Goal: Transaction & Acquisition: Purchase product/service

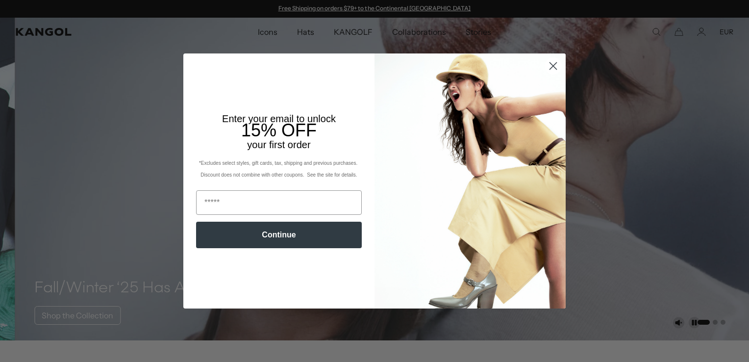
click at [553, 64] on circle "Close dialog" at bounding box center [553, 66] width 16 height 16
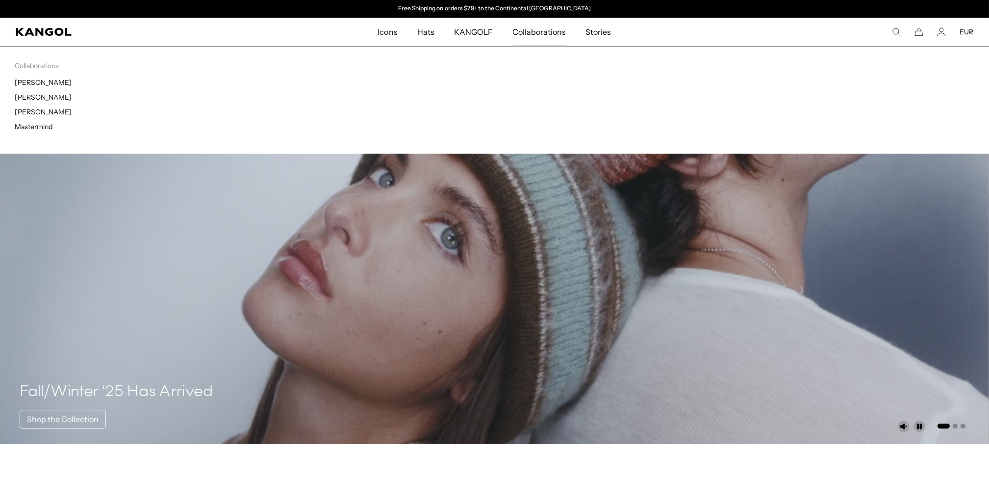
click at [551, 36] on span "Collaborations" at bounding box center [538, 32] width 53 height 28
click at [539, 35] on span "Collaborations" at bounding box center [538, 32] width 53 height 28
click at [528, 31] on span "Collaborations" at bounding box center [538, 32] width 53 height 28
click at [32, 96] on link "[PERSON_NAME]" at bounding box center [43, 97] width 57 height 9
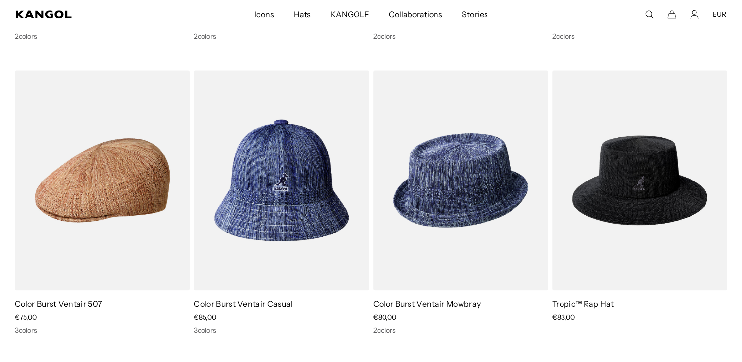
scroll to position [0, 202]
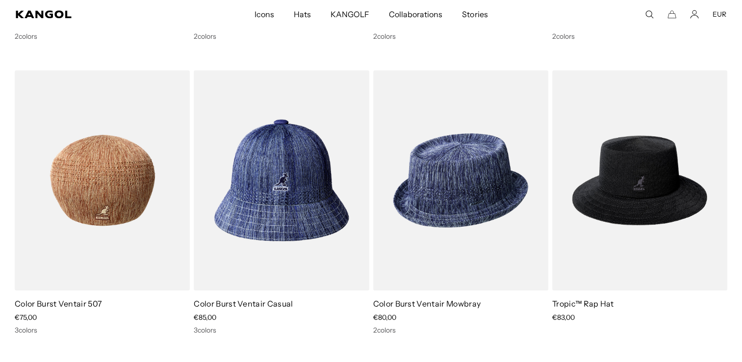
click at [99, 178] on img at bounding box center [102, 180] width 175 height 220
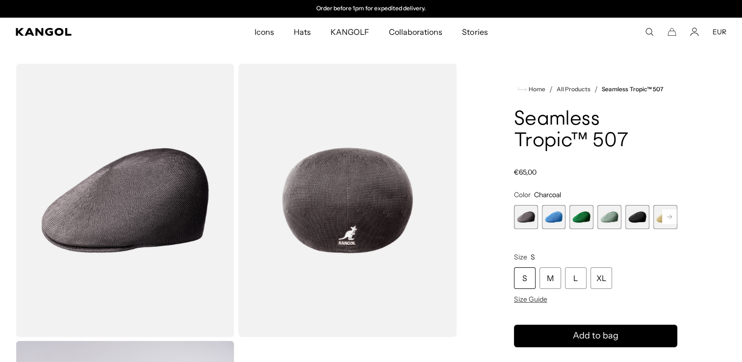
click at [672, 215] on rect at bounding box center [669, 216] width 15 height 15
click at [670, 215] on icon at bounding box center [669, 217] width 5 height 4
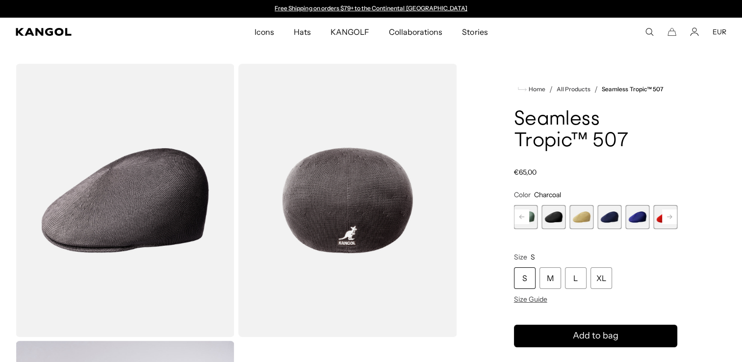
click at [673, 215] on rect at bounding box center [669, 216] width 15 height 15
click at [673, 215] on span "12 of 12" at bounding box center [665, 217] width 24 height 24
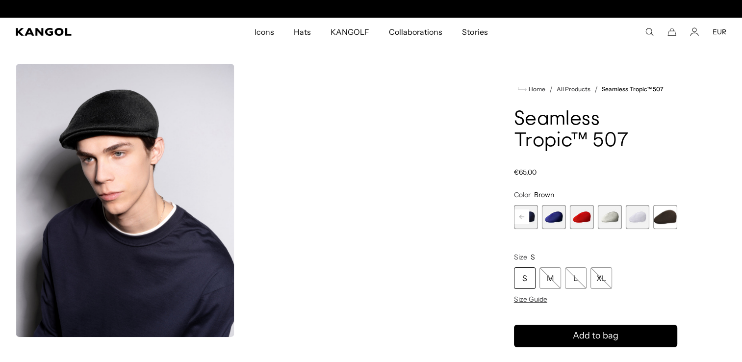
scroll to position [0, 202]
click at [639, 218] on span "11 of 12" at bounding box center [637, 217] width 24 height 24
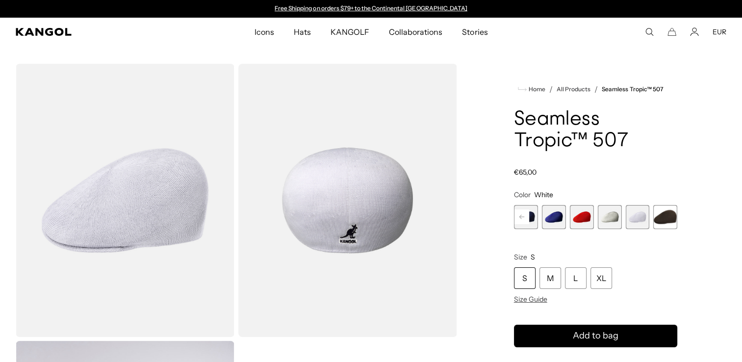
click at [610, 217] on span "10 of 12" at bounding box center [609, 217] width 24 height 24
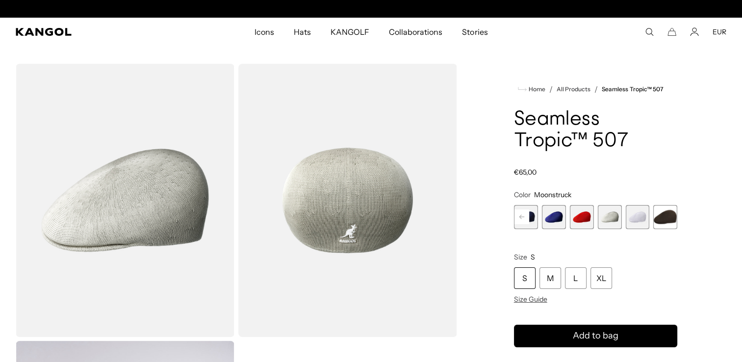
scroll to position [0, 202]
click at [648, 219] on span "11 of 12" at bounding box center [637, 217] width 24 height 24
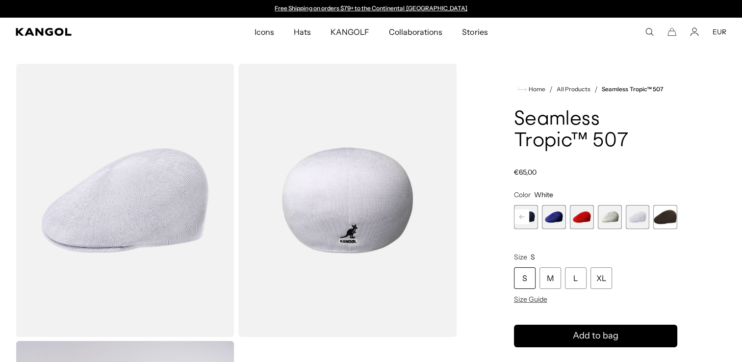
click at [615, 225] on span "10 of 12" at bounding box center [609, 217] width 24 height 24
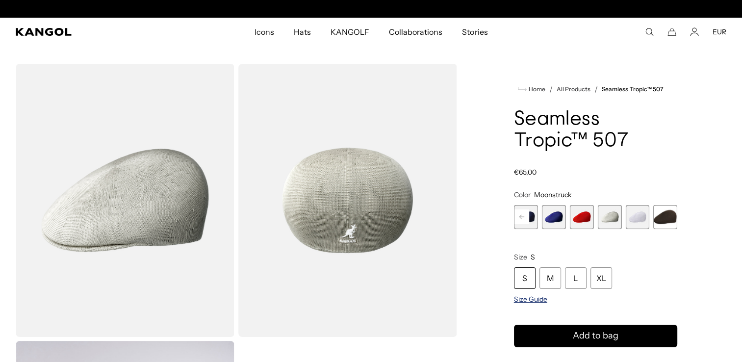
scroll to position [0, 202]
click at [548, 274] on div "M" at bounding box center [550, 278] width 22 height 22
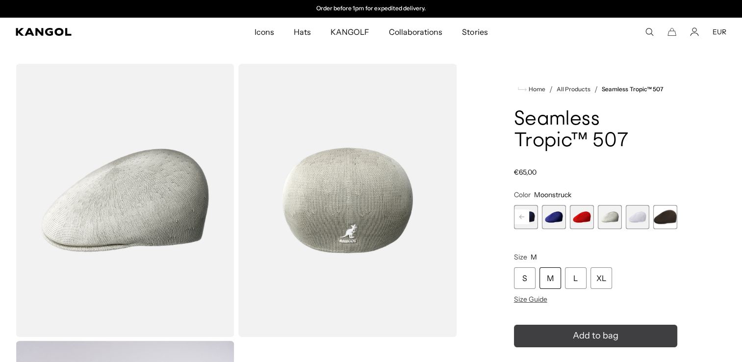
click at [565, 330] on button "Add to bag" at bounding box center [595, 336] width 163 height 23
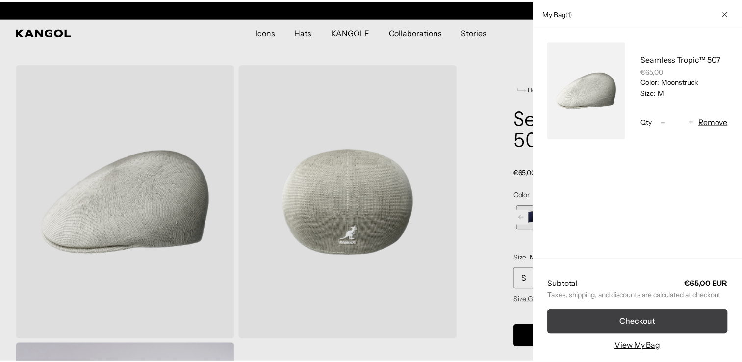
scroll to position [0, 202]
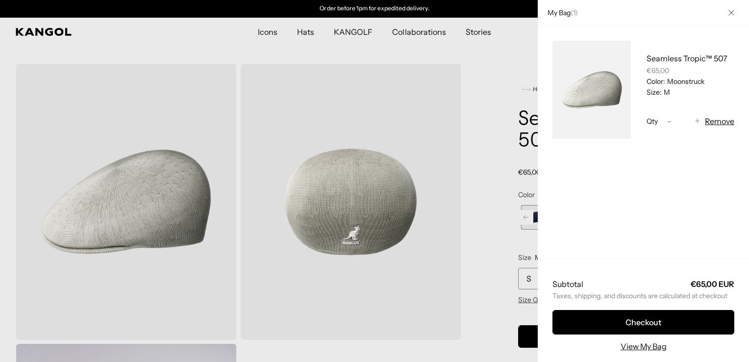
click at [729, 13] on icon "Close" at bounding box center [732, 13] width 6 height 6
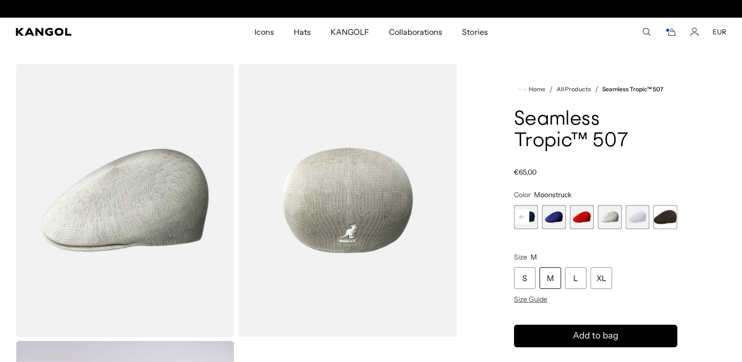
scroll to position [0, 0]
click at [520, 218] on rect at bounding box center [521, 216] width 15 height 15
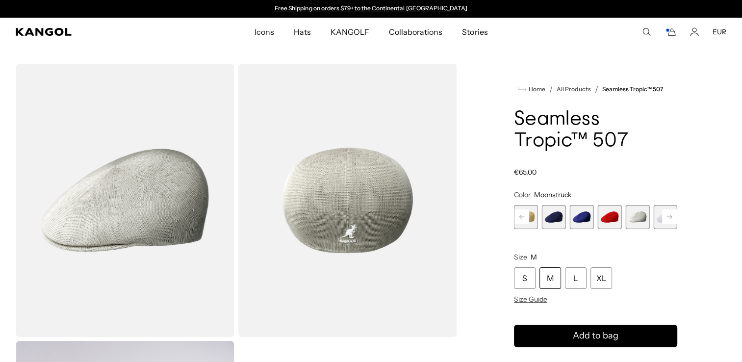
click at [520, 218] on rect at bounding box center [521, 216] width 15 height 15
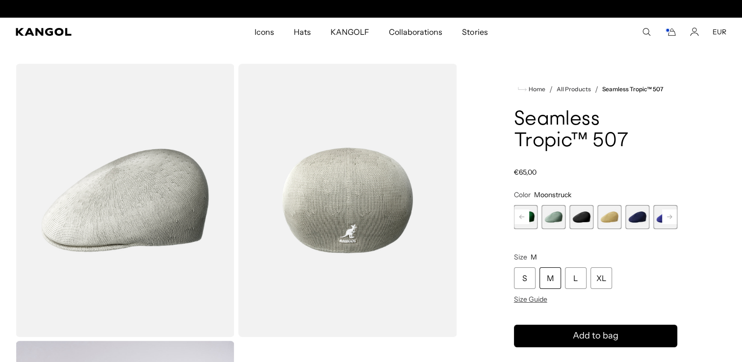
scroll to position [0, 202]
drag, startPoint x: 520, startPoint y: 218, endPoint x: 609, endPoint y: 217, distance: 89.3
click at [609, 217] on span "6 of 12" at bounding box center [609, 217] width 24 height 24
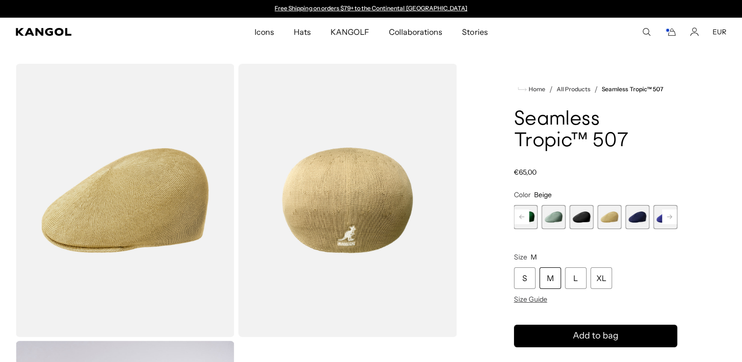
click at [560, 223] on span "4 of 12" at bounding box center [554, 217] width 24 height 24
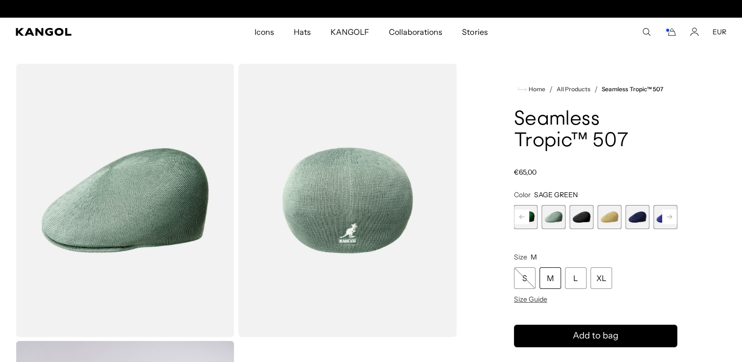
scroll to position [0, 202]
click at [523, 220] on rect at bounding box center [521, 216] width 15 height 15
click at [523, 220] on div "Previous Next Charcoal Variant sold out or unavailable Surf Variant sold out or…" at bounding box center [595, 217] width 163 height 24
click at [523, 220] on span "1 of 12" at bounding box center [526, 217] width 24 height 24
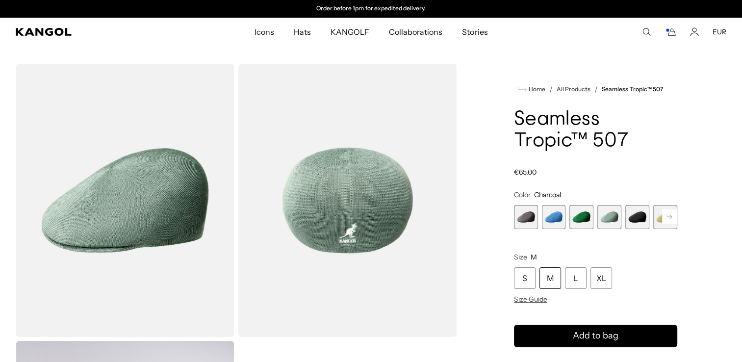
click at [523, 220] on span "1 of 12" at bounding box center [526, 217] width 24 height 24
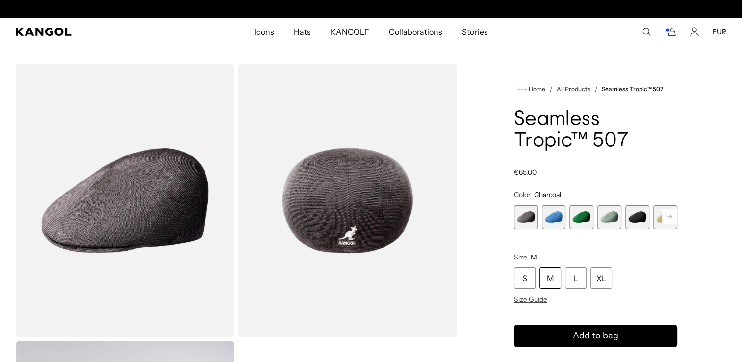
click at [554, 214] on span "2 of 12" at bounding box center [554, 217] width 24 height 24
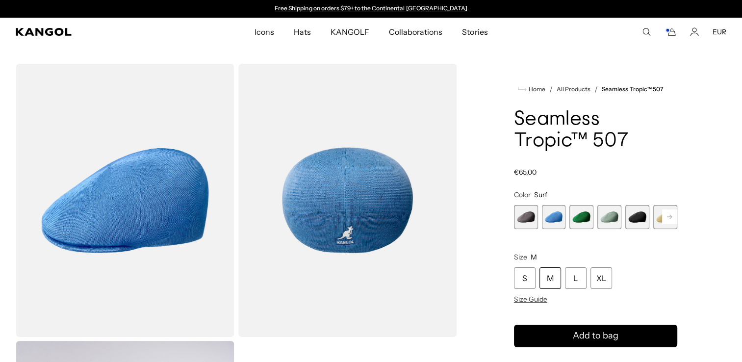
click at [573, 215] on span "3 of 12" at bounding box center [581, 217] width 24 height 24
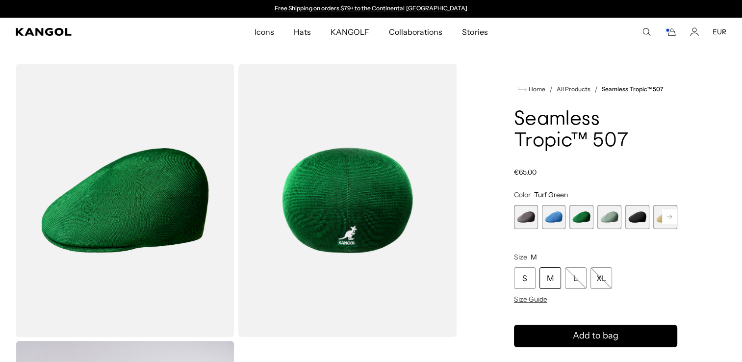
click at [633, 219] on span "5 of 12" at bounding box center [637, 217] width 24 height 24
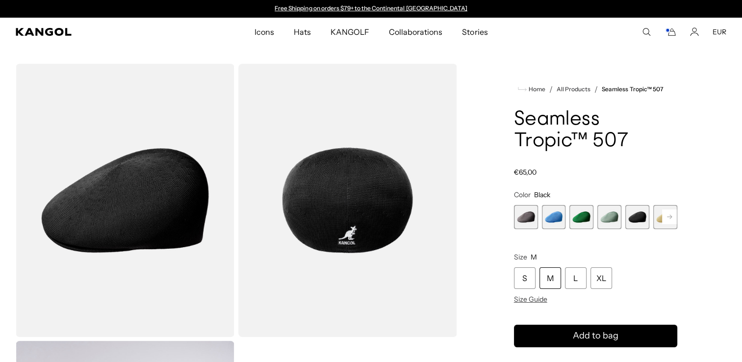
click at [667, 219] on rect at bounding box center [669, 216] width 15 height 15
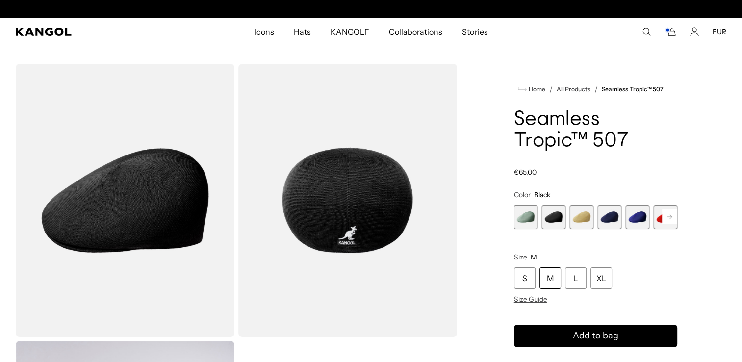
scroll to position [0, 202]
click at [612, 225] on span "7 of 12" at bounding box center [609, 217] width 24 height 24
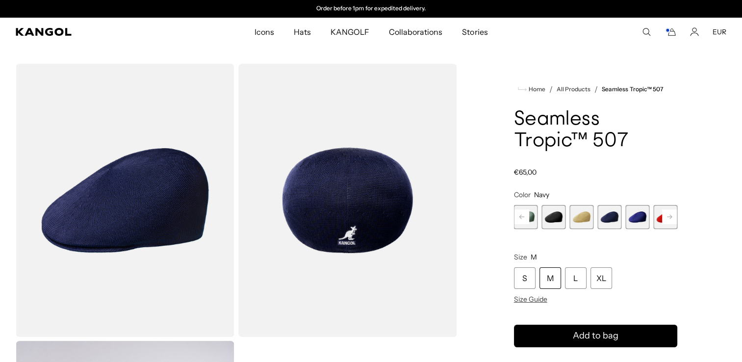
click at [636, 224] on span "8 of 12" at bounding box center [637, 217] width 24 height 24
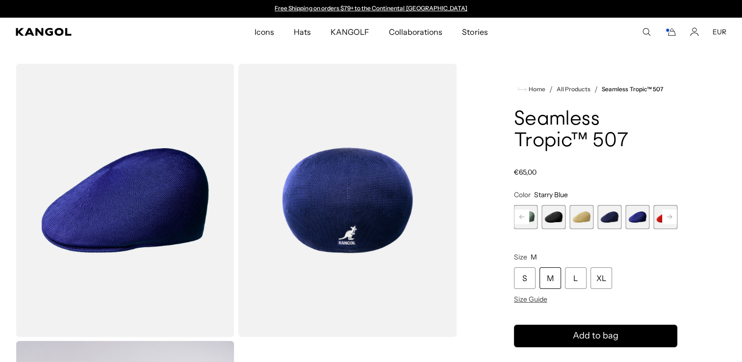
click at [581, 221] on span "6 of 12" at bounding box center [581, 217] width 24 height 24
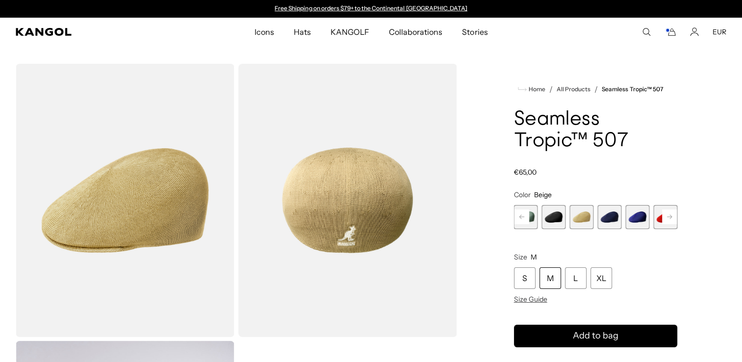
click at [549, 211] on span "5 of 12" at bounding box center [554, 217] width 24 height 24
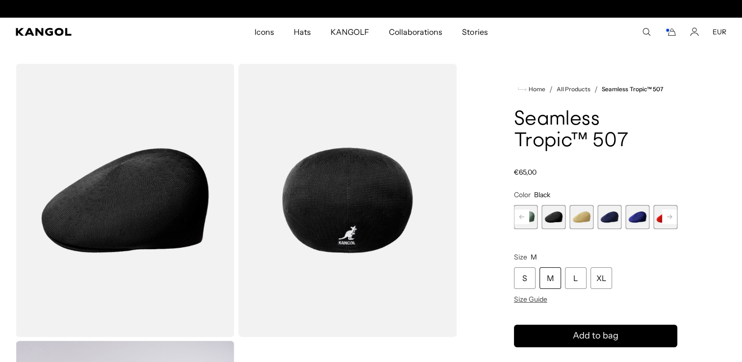
scroll to position [0, 202]
click at [520, 215] on rect at bounding box center [521, 216] width 15 height 15
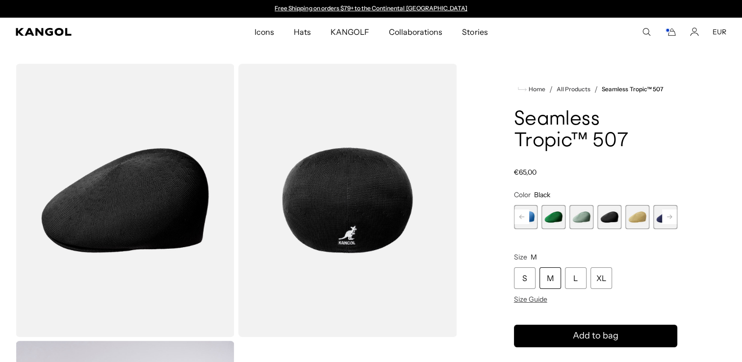
click at [649, 254] on legend "Size M" at bounding box center [595, 257] width 163 height 9
click at [669, 219] on rect at bounding box center [669, 216] width 15 height 15
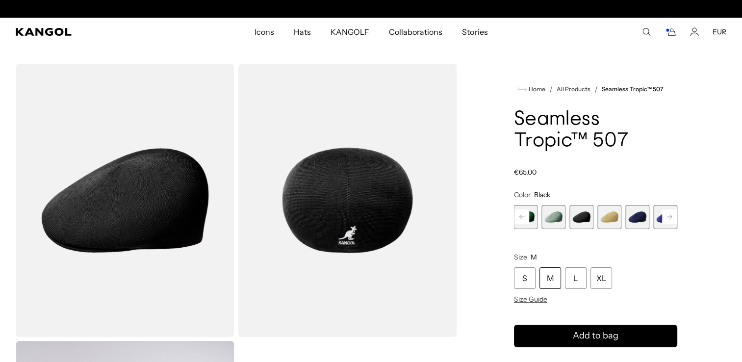
scroll to position [0, 202]
drag, startPoint x: 669, startPoint y: 219, endPoint x: 674, endPoint y: 218, distance: 5.4
click at [674, 218] on rect at bounding box center [669, 216] width 15 height 15
click at [665, 216] on rect at bounding box center [669, 216] width 15 height 15
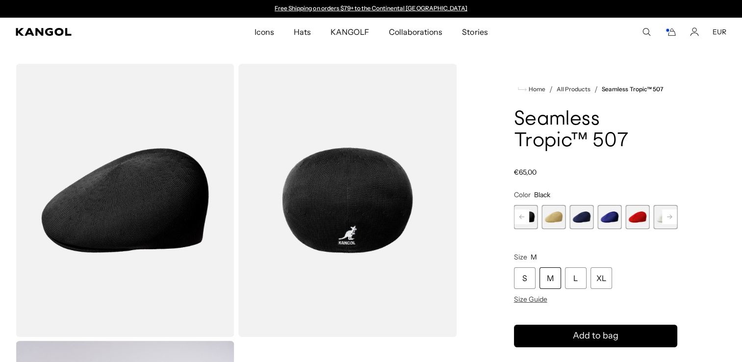
click at [665, 216] on rect at bounding box center [669, 216] width 15 height 15
click at [665, 216] on span "12 of 12" at bounding box center [665, 217] width 24 height 24
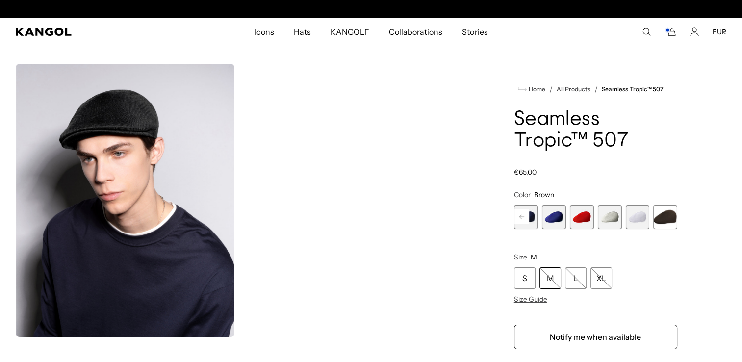
scroll to position [0, 202]
click at [520, 215] on rect at bounding box center [521, 216] width 15 height 15
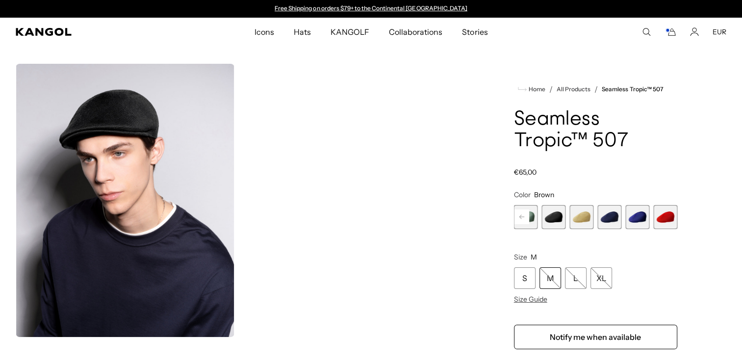
click at [520, 215] on rect at bounding box center [521, 216] width 15 height 15
click at [520, 215] on span "1 of 12" at bounding box center [526, 217] width 24 height 24
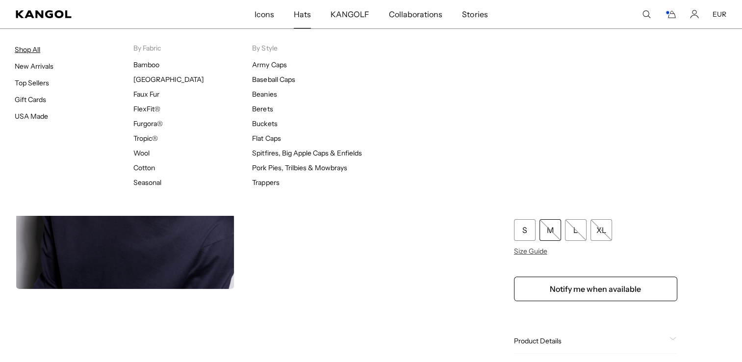
click at [29, 48] on link "Shop All" at bounding box center [28, 49] width 26 height 9
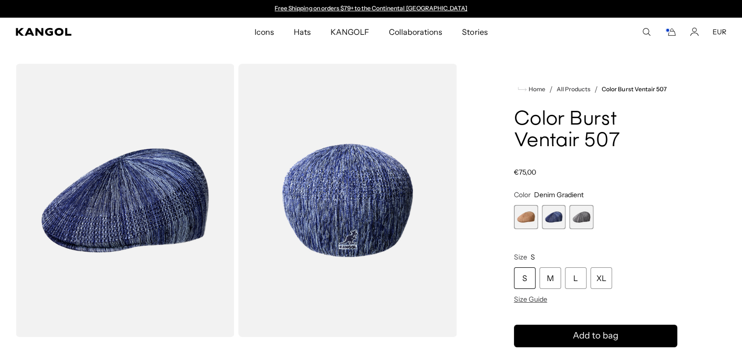
scroll to position [0, 202]
click at [587, 221] on span "3 of 3" at bounding box center [581, 217] width 24 height 24
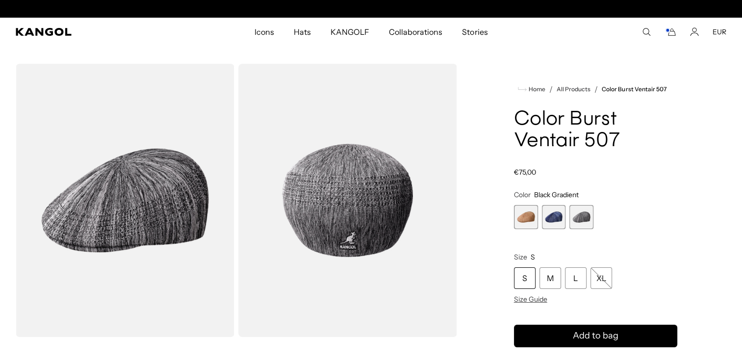
scroll to position [0, 202]
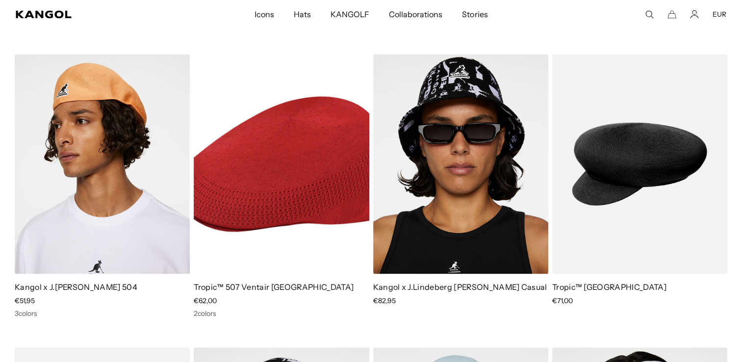
scroll to position [1550, 0]
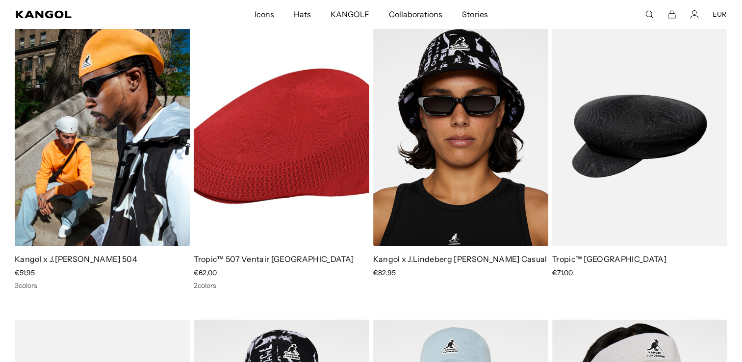
click at [91, 148] on img at bounding box center [102, 136] width 175 height 220
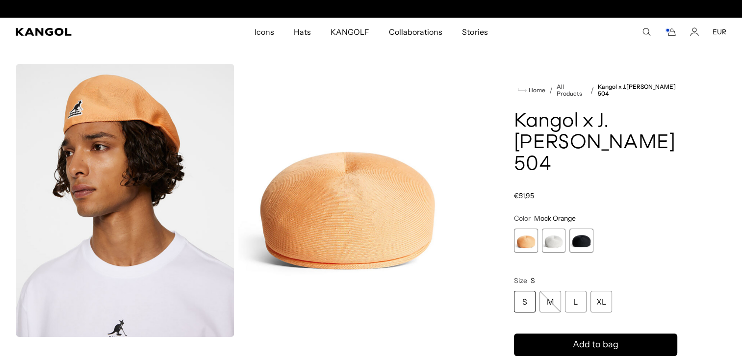
scroll to position [0, 202]
click at [557, 238] on span "2 of 3" at bounding box center [554, 241] width 24 height 24
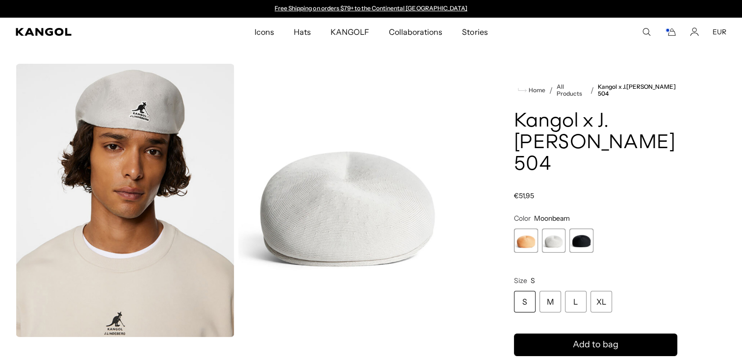
click at [584, 238] on span "3 of 3" at bounding box center [581, 241] width 24 height 24
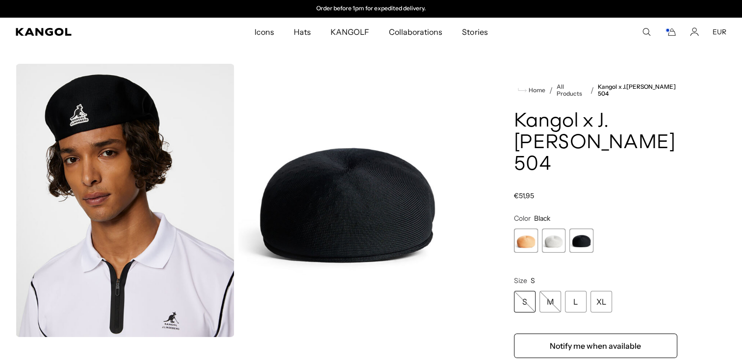
click at [536, 243] on span "1 of 3" at bounding box center [526, 241] width 24 height 24
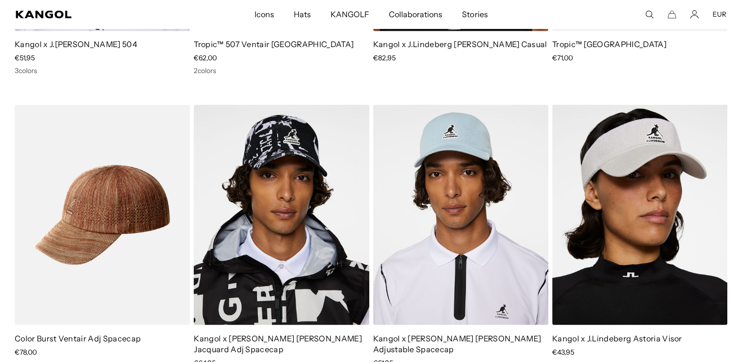
scroll to position [0, 202]
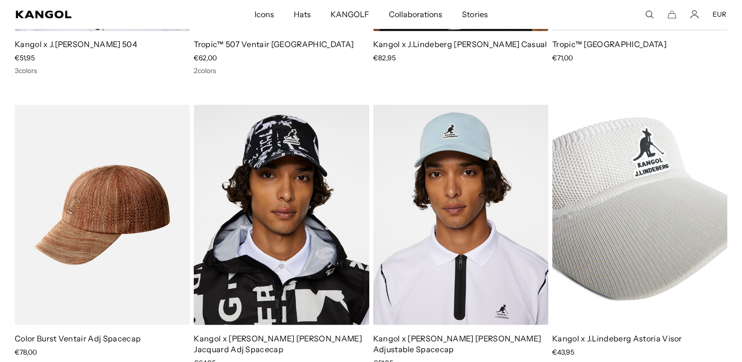
click at [624, 250] on img at bounding box center [639, 214] width 175 height 220
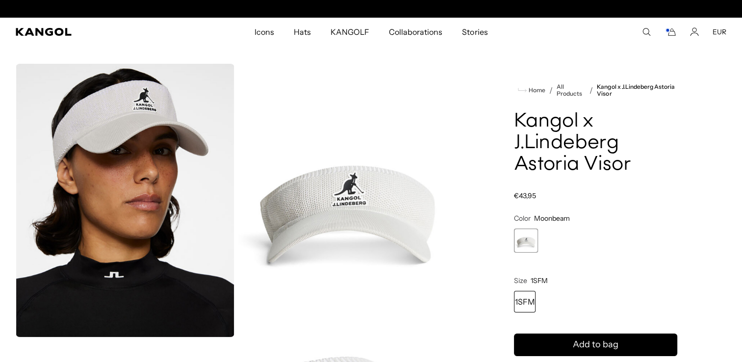
scroll to position [0, 202]
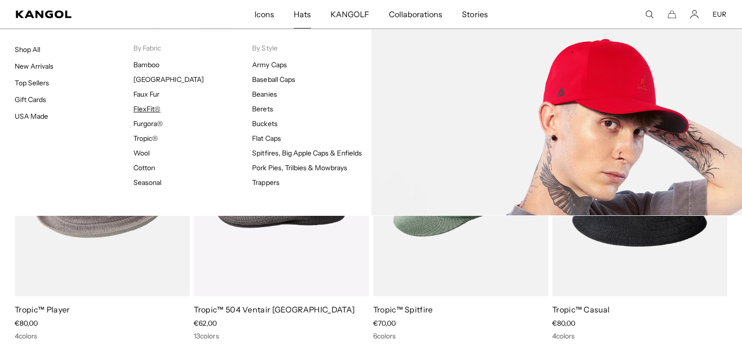
click at [148, 110] on link "FlexFit®" at bounding box center [146, 108] width 27 height 9
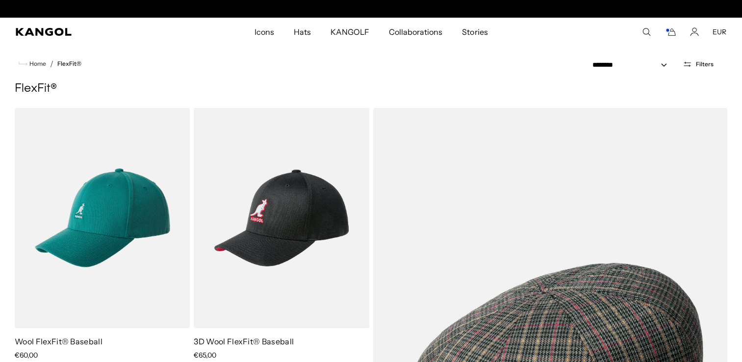
scroll to position [0, 202]
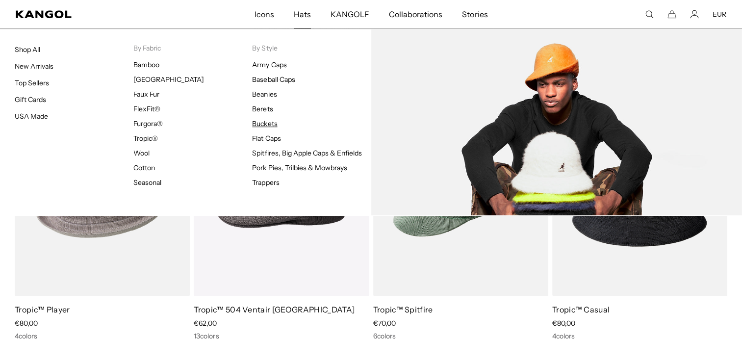
click at [267, 125] on link "Buckets" at bounding box center [264, 123] width 25 height 9
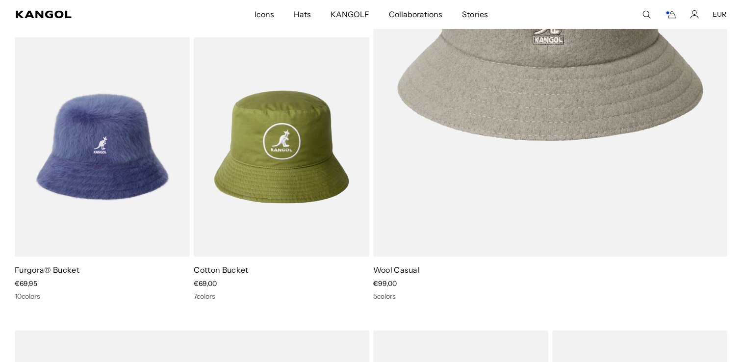
scroll to position [1502, 0]
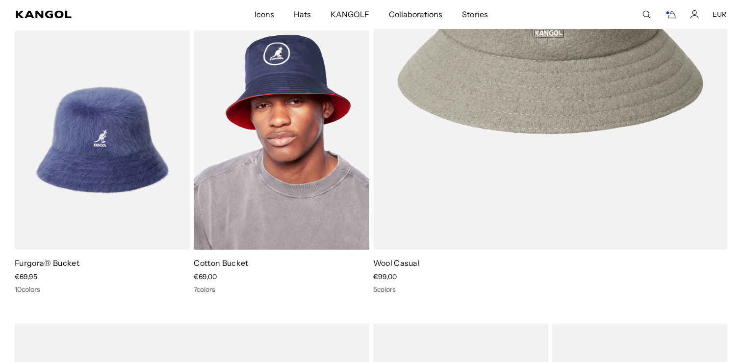
click at [314, 166] on img at bounding box center [281, 140] width 175 height 220
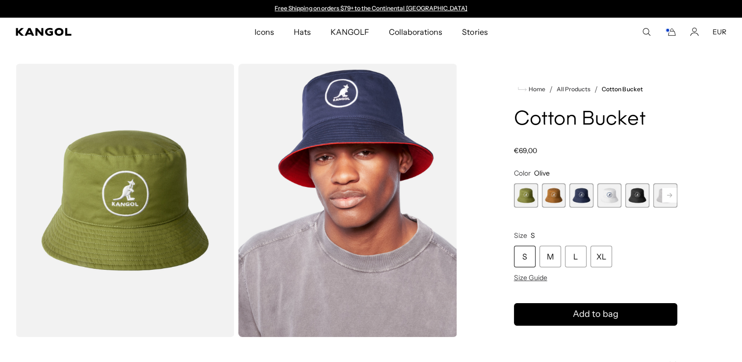
click at [524, 195] on span "1 of 7" at bounding box center [526, 195] width 24 height 24
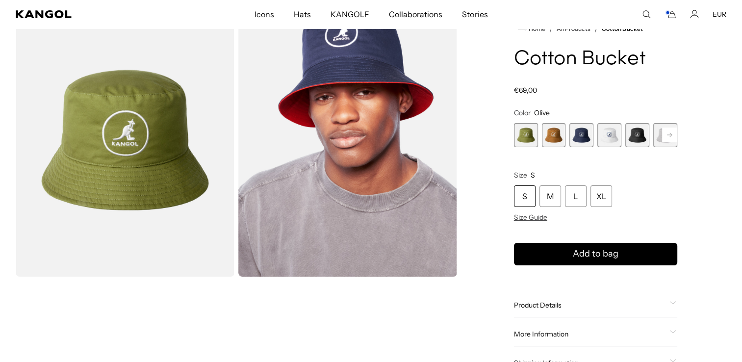
scroll to position [0, 202]
click at [562, 138] on span "2 of 7" at bounding box center [554, 135] width 24 height 24
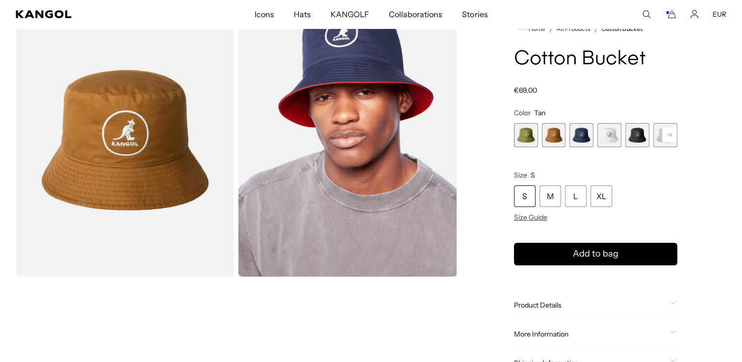
click at [579, 137] on span "3 of 7" at bounding box center [581, 135] width 24 height 24
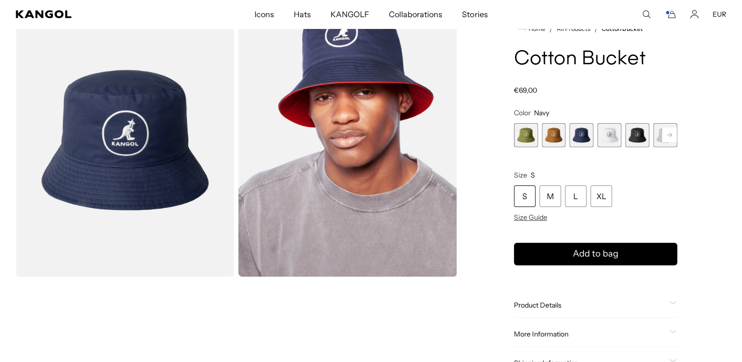
click at [611, 134] on span "4 of 7" at bounding box center [609, 135] width 24 height 24
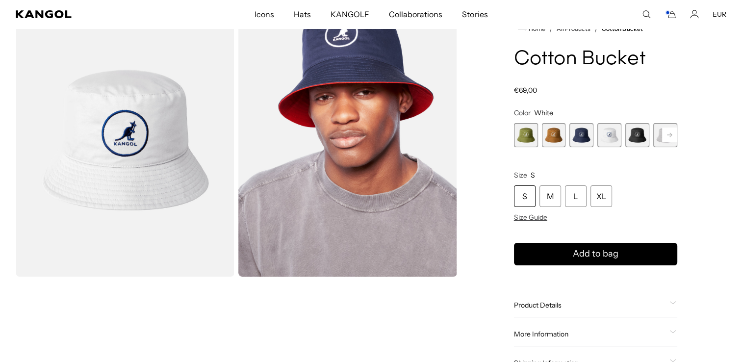
scroll to position [0, 202]
click at [668, 133] on rect at bounding box center [669, 135] width 15 height 15
click at [190, 149] on img "Gallery Viewer" at bounding box center [125, 139] width 219 height 273
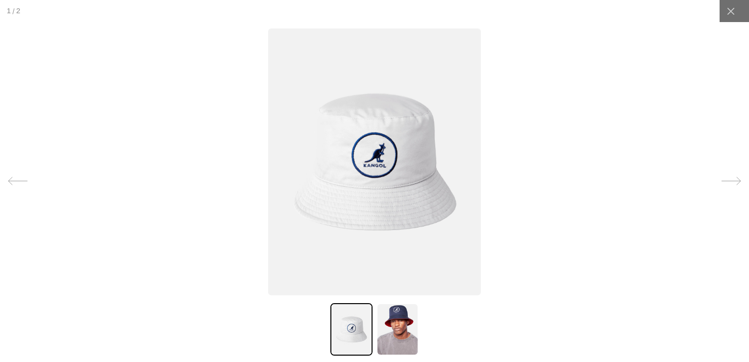
click at [734, 176] on div at bounding box center [731, 180] width 29 height 29
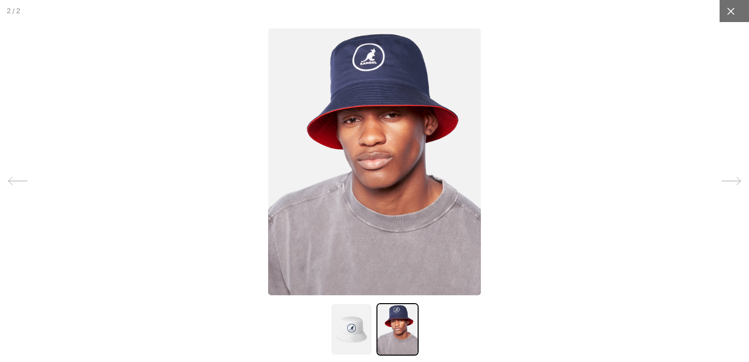
click at [726, 9] on icon at bounding box center [731, 11] width 10 height 10
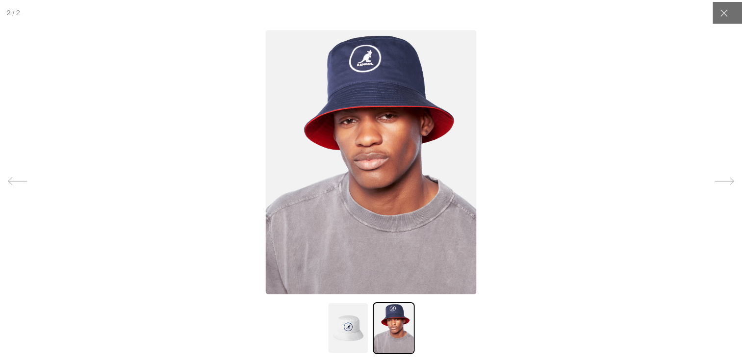
scroll to position [0, 0]
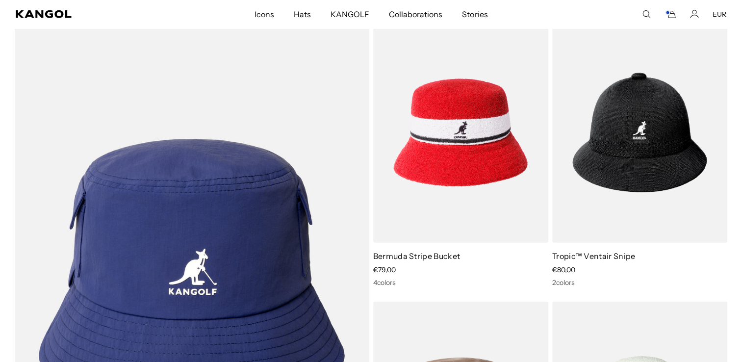
scroll to position [2945, 0]
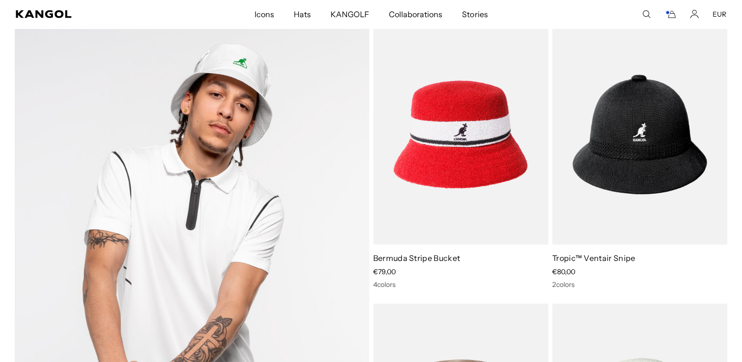
click at [247, 148] on img at bounding box center [192, 274] width 355 height 499
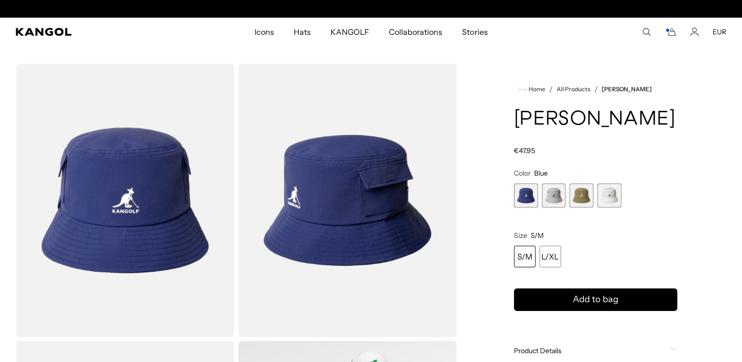
scroll to position [0, 202]
click at [617, 200] on span "4 of 4" at bounding box center [609, 195] width 24 height 24
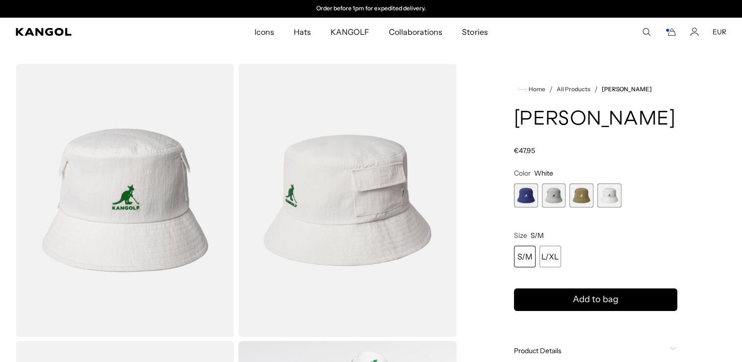
click at [556, 196] on span "2 of 4" at bounding box center [554, 195] width 24 height 24
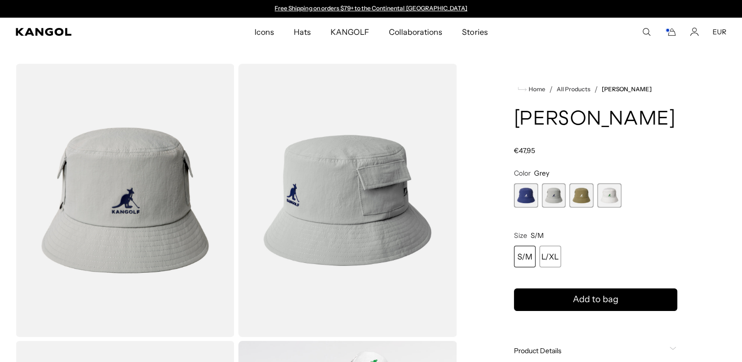
click at [582, 199] on span "3 of 4" at bounding box center [581, 195] width 24 height 24
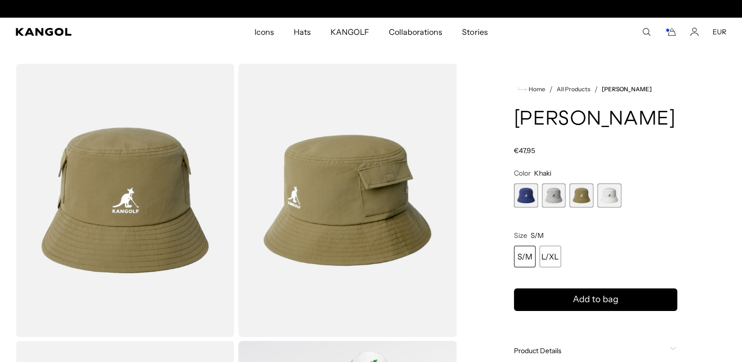
scroll to position [0, 202]
click at [611, 196] on span "4 of 4" at bounding box center [609, 195] width 24 height 24
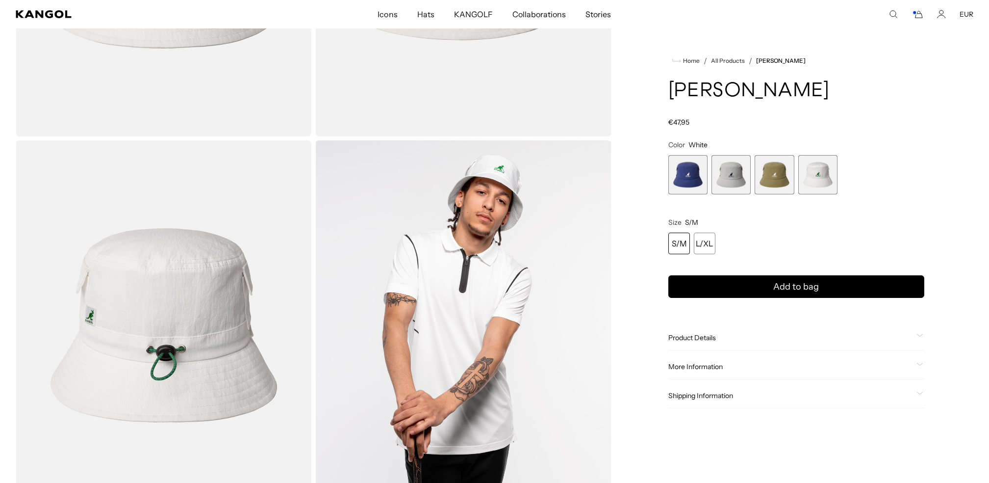
scroll to position [0, 202]
click at [681, 242] on div "S/M" at bounding box center [679, 243] width 22 height 22
click at [679, 245] on div "S/M" at bounding box center [679, 243] width 22 height 22
click at [709, 242] on div "L/XL" at bounding box center [705, 243] width 22 height 22
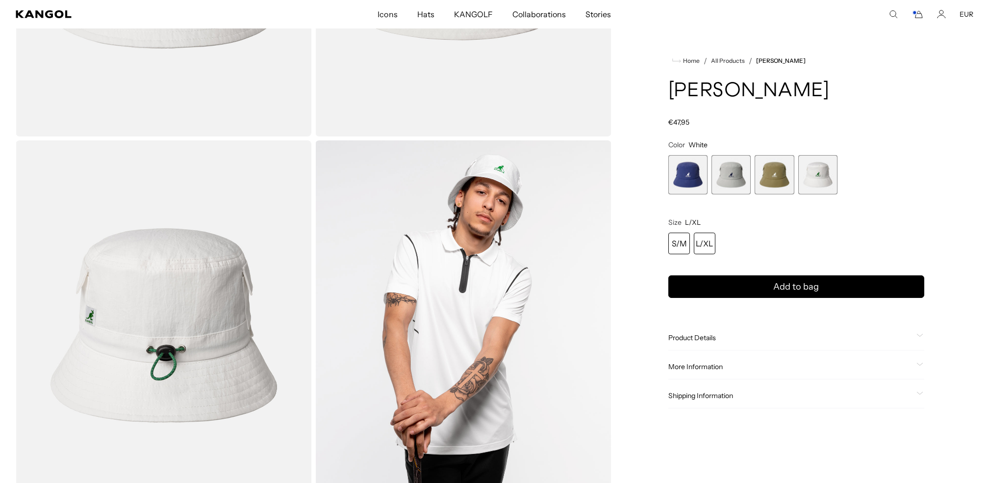
click at [685, 238] on div "S/M" at bounding box center [679, 243] width 22 height 22
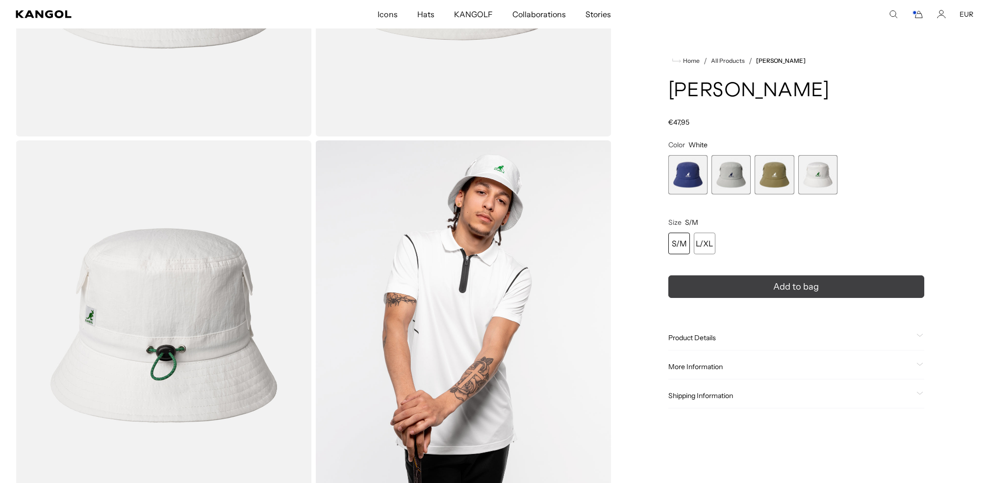
click at [741, 286] on button "Add to bag" at bounding box center [796, 286] width 256 height 23
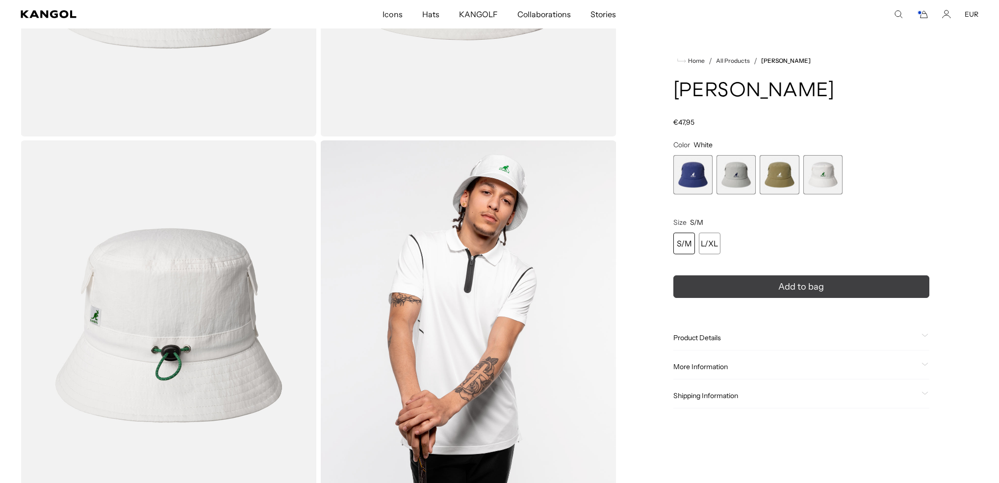
scroll to position [0, 202]
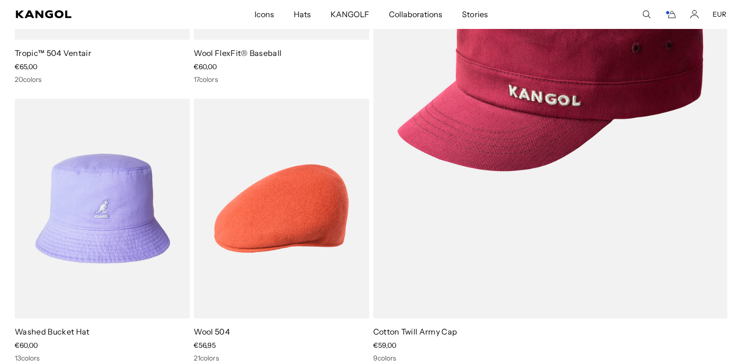
scroll to position [284, 0]
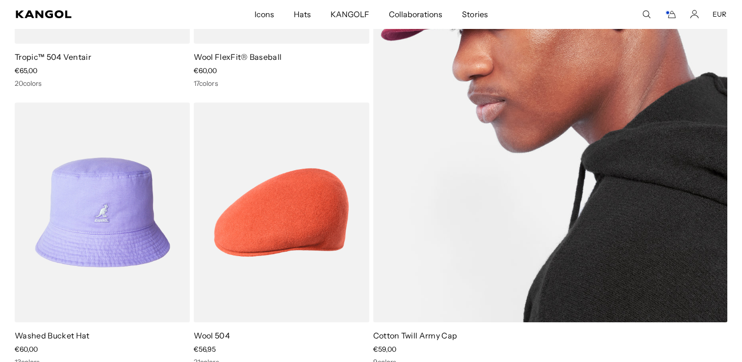
click at [476, 159] on img at bounding box center [550, 72] width 355 height 499
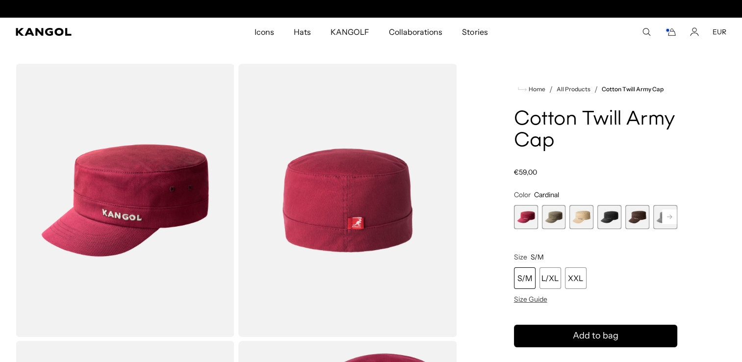
scroll to position [0, 202]
click at [669, 218] on rect at bounding box center [669, 216] width 15 height 15
click at [669, 218] on icon at bounding box center [669, 217] width 15 height 16
click at [669, 218] on rect at bounding box center [669, 216] width 15 height 15
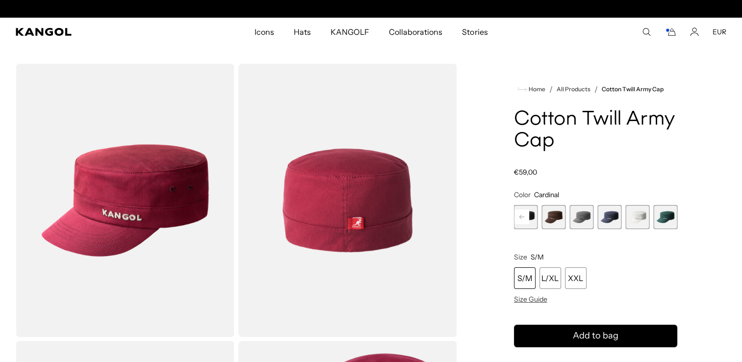
scroll to position [0, 0]
click at [669, 218] on span "9 of 9" at bounding box center [665, 217] width 24 height 24
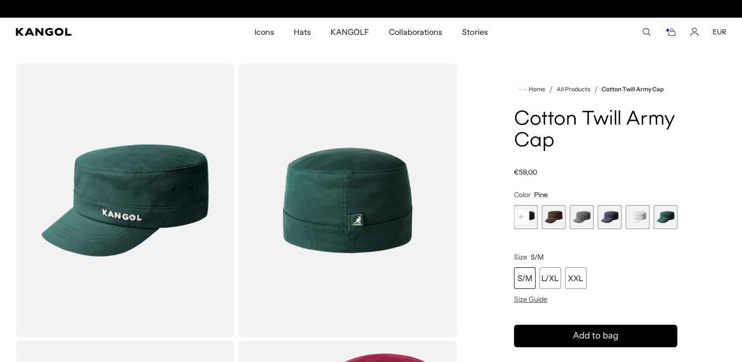
click at [634, 217] on span "8 of 9" at bounding box center [637, 217] width 24 height 24
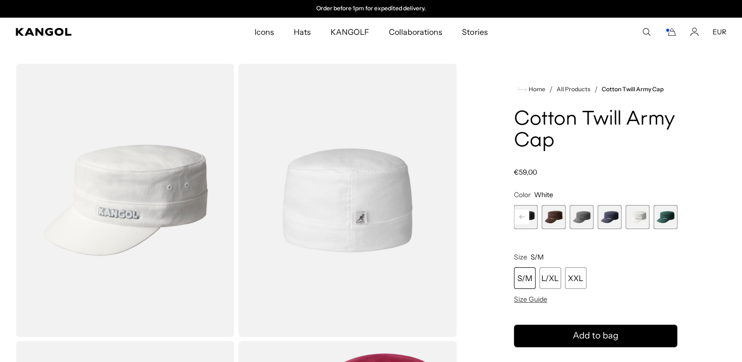
click at [603, 213] on span "7 of 9" at bounding box center [609, 217] width 24 height 24
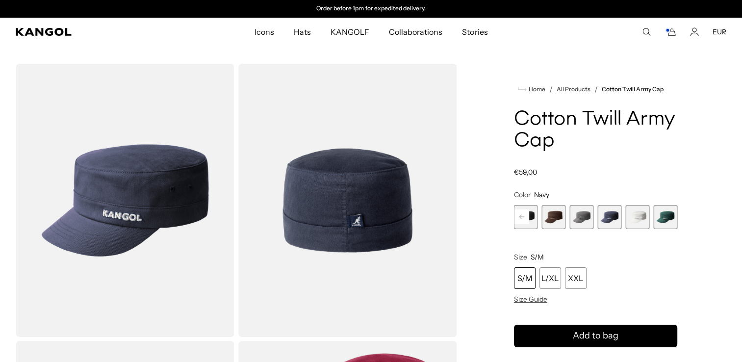
click at [585, 214] on span "6 of 9" at bounding box center [582, 217] width 24 height 24
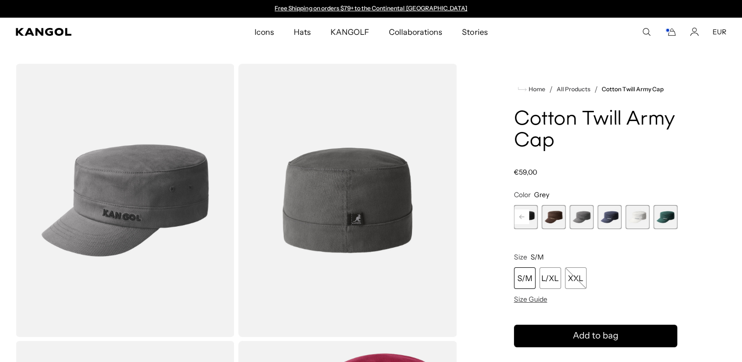
click at [557, 217] on span "5 of 9" at bounding box center [554, 217] width 24 height 24
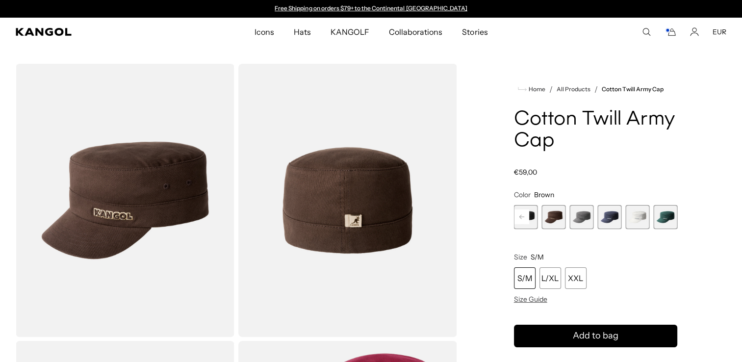
click at [529, 221] on button "Previous" at bounding box center [522, 217] width 16 height 16
click at [520, 218] on rect at bounding box center [521, 216] width 15 height 15
click at [520, 218] on div "Previous Next Cardinal Variant sold out or unavailable Green Variant sold out o…" at bounding box center [595, 217] width 163 height 24
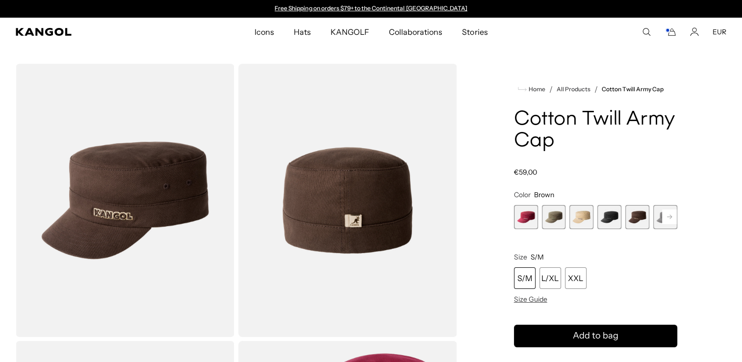
click at [520, 218] on span "1 of 9" at bounding box center [526, 217] width 24 height 24
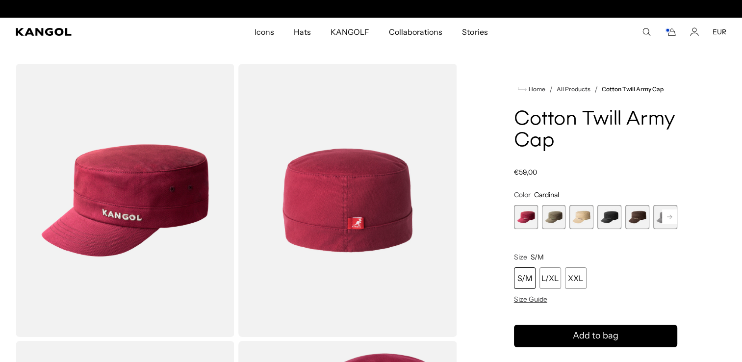
click at [553, 215] on span "2 of 9" at bounding box center [554, 217] width 24 height 24
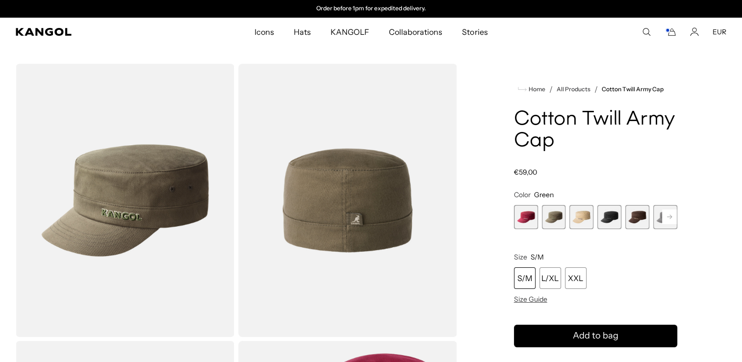
click at [571, 215] on span "3 of 9" at bounding box center [581, 217] width 24 height 24
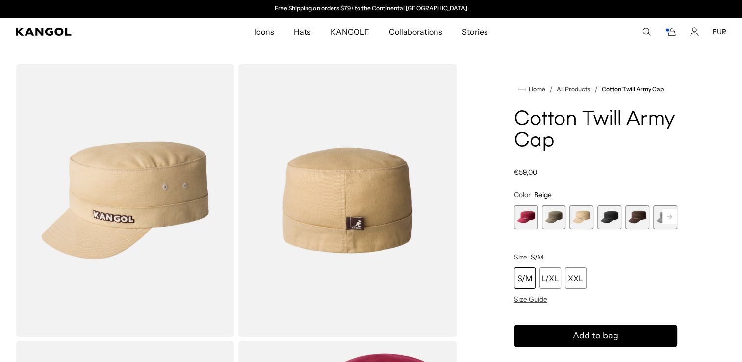
click at [598, 215] on span "4 of 9" at bounding box center [609, 217] width 24 height 24
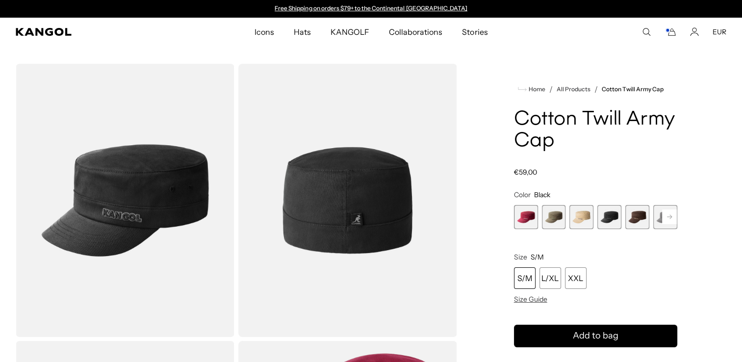
click at [628, 215] on span "5 of 9" at bounding box center [637, 217] width 24 height 24
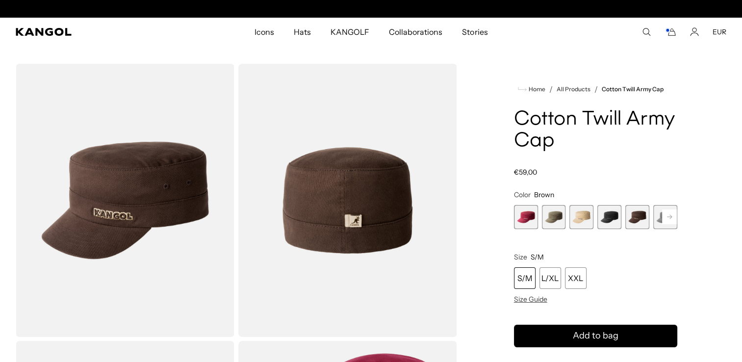
scroll to position [0, 202]
click at [669, 216] on rect at bounding box center [669, 216] width 15 height 15
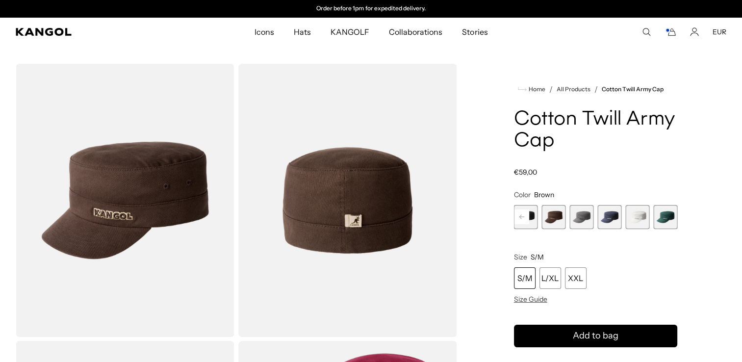
click at [669, 216] on div "Previous Next Cardinal Variant sold out or unavailable Green Variant sold out o…" at bounding box center [595, 217] width 163 height 24
click at [618, 221] on span "7 of 9" at bounding box center [609, 217] width 24 height 24
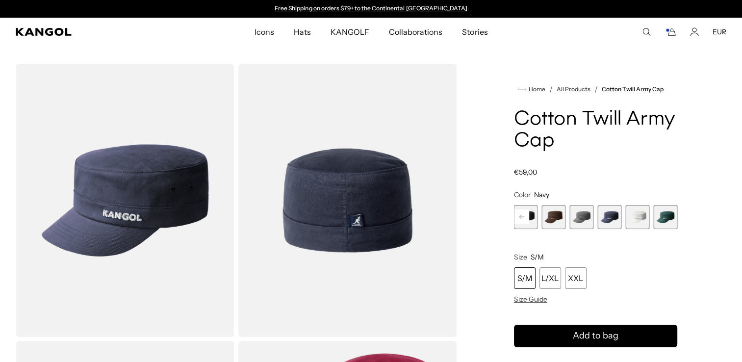
click at [605, 220] on span "7 of 9" at bounding box center [609, 217] width 24 height 24
click at [590, 218] on span "6 of 9" at bounding box center [582, 217] width 24 height 24
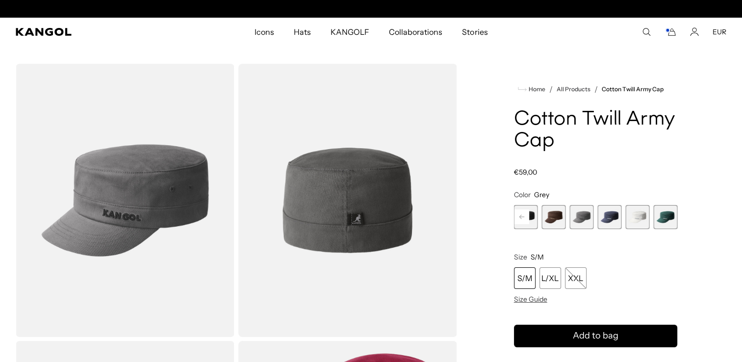
scroll to position [0, 202]
click at [554, 212] on span "5 of 9" at bounding box center [554, 217] width 24 height 24
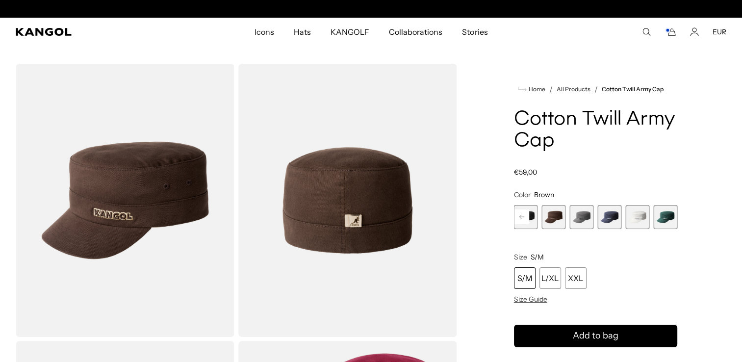
scroll to position [0, 202]
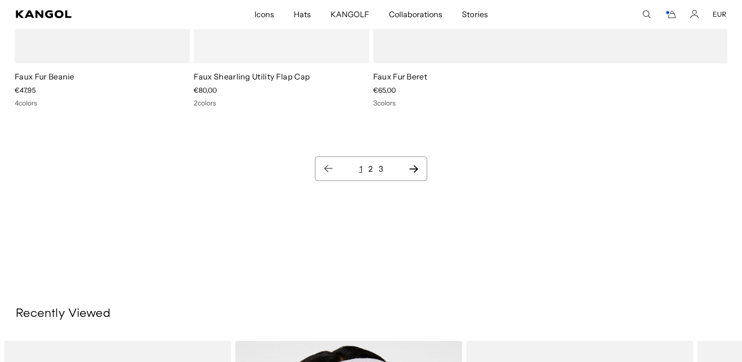
scroll to position [10803, 0]
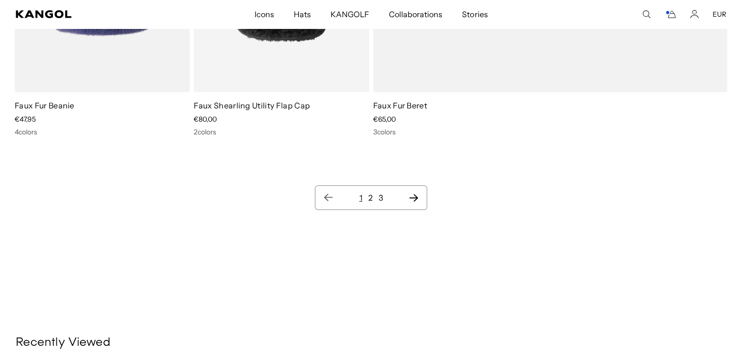
click at [416, 193] on icon "Next page" at bounding box center [413, 198] width 10 height 10
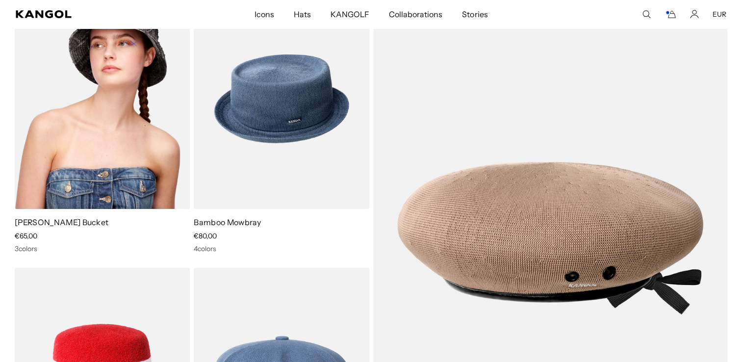
click at [131, 146] on img at bounding box center [102, 99] width 175 height 220
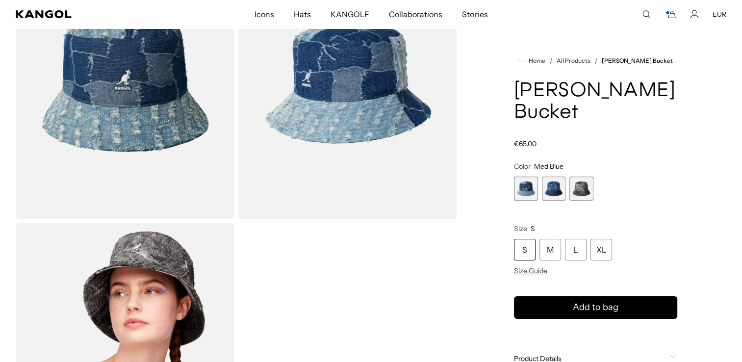
click at [529, 189] on span "1 of 3" at bounding box center [526, 189] width 24 height 24
click at [549, 192] on span "2 of 3" at bounding box center [554, 189] width 24 height 24
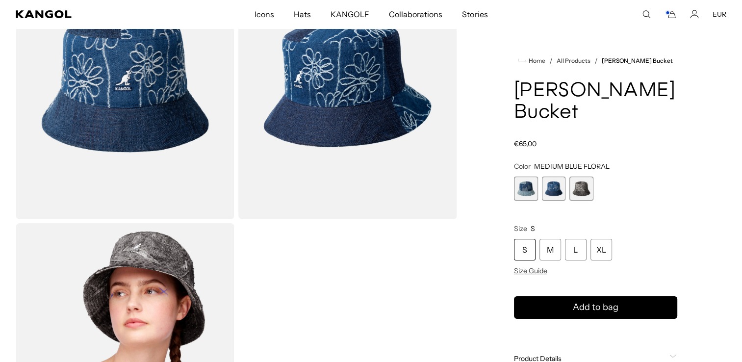
scroll to position [0, 202]
click at [580, 192] on span "3 of 3" at bounding box center [581, 189] width 24 height 24
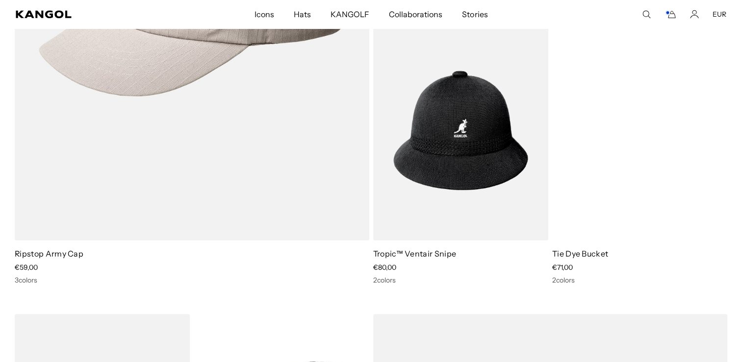
scroll to position [0, 202]
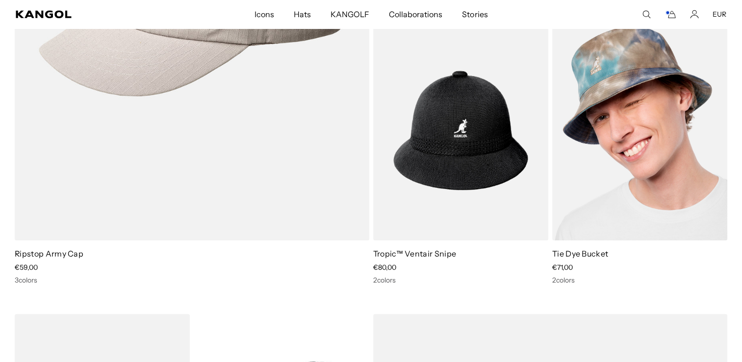
click at [613, 164] on img at bounding box center [639, 131] width 175 height 220
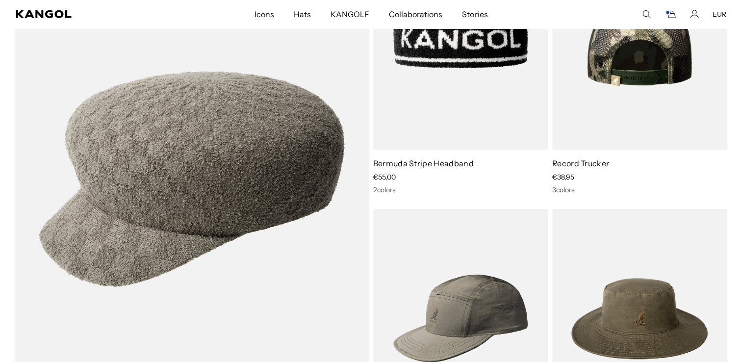
scroll to position [6404, 0]
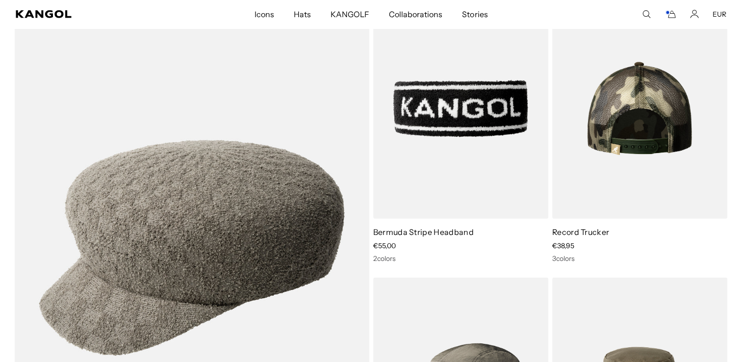
click at [609, 119] on img at bounding box center [639, 109] width 175 height 220
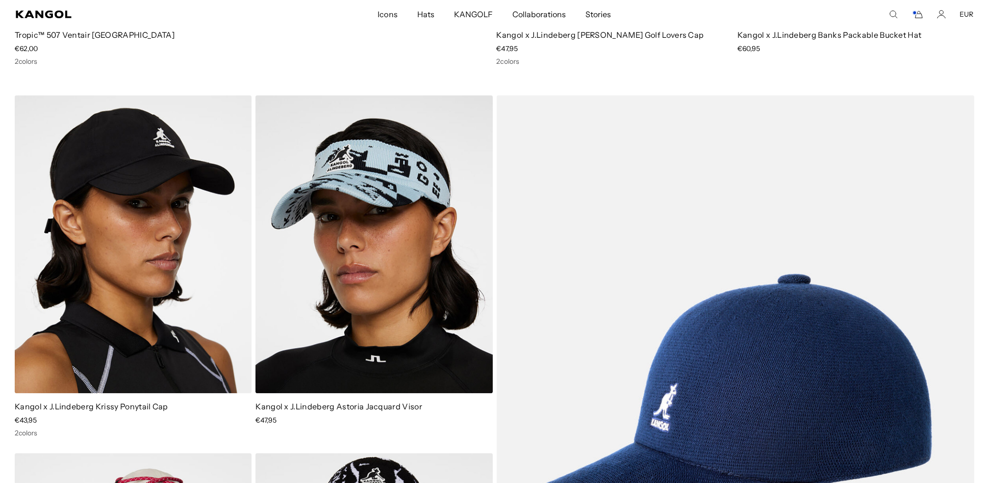
scroll to position [0, 0]
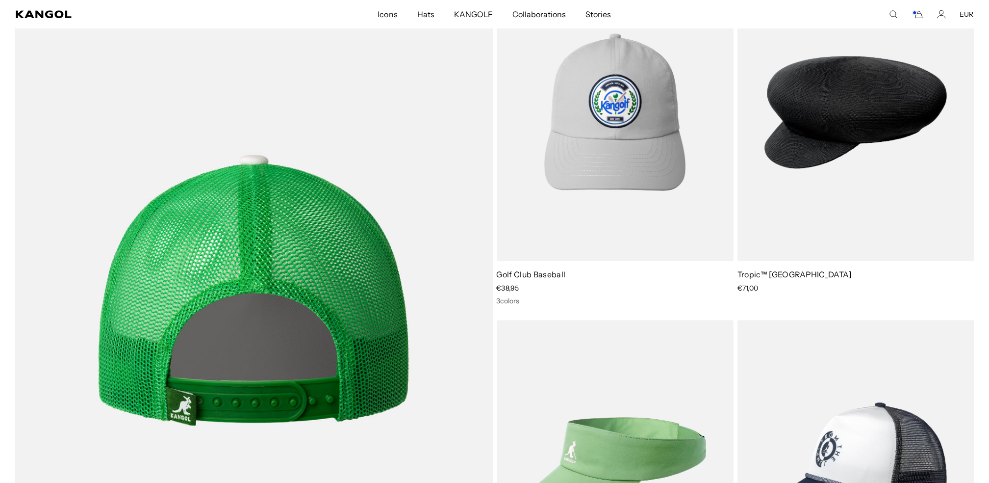
click at [307, 230] on img at bounding box center [254, 290] width 478 height 654
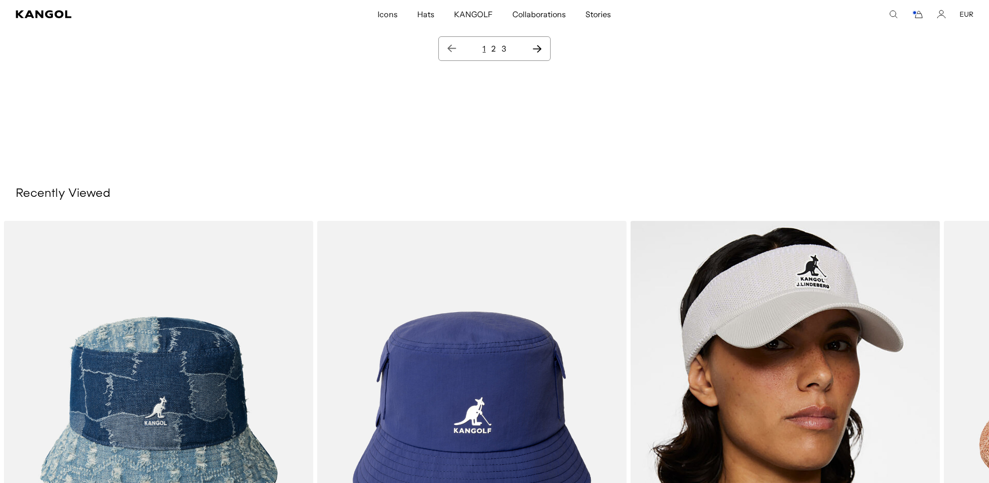
click at [491, 49] on ul "1 2 3" at bounding box center [494, 49] width 95 height 12
click at [493, 49] on link "2" at bounding box center [493, 49] width 4 height 10
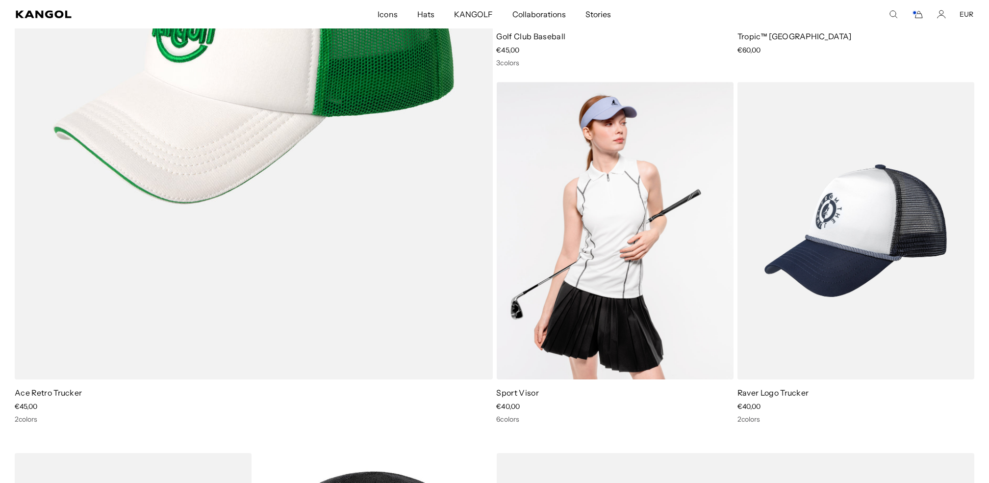
click at [608, 269] on img at bounding box center [615, 231] width 237 height 298
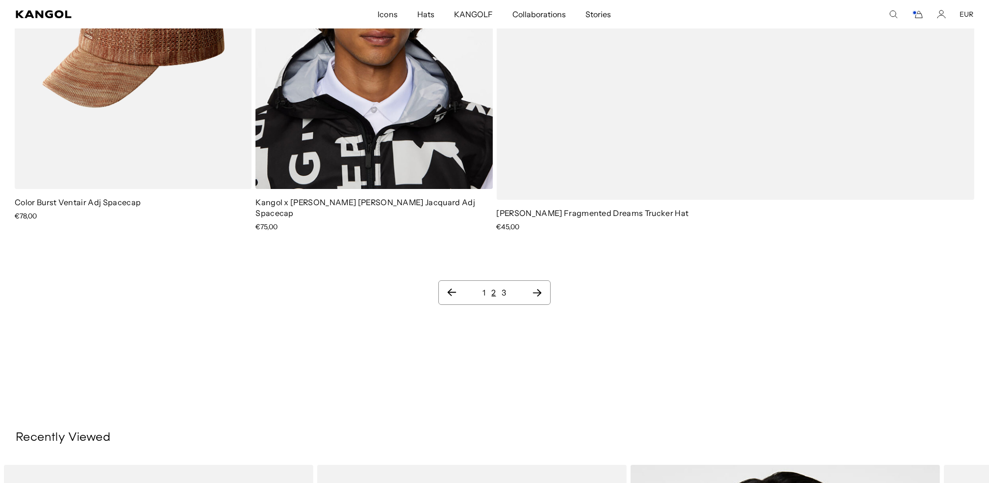
scroll to position [13659, 0]
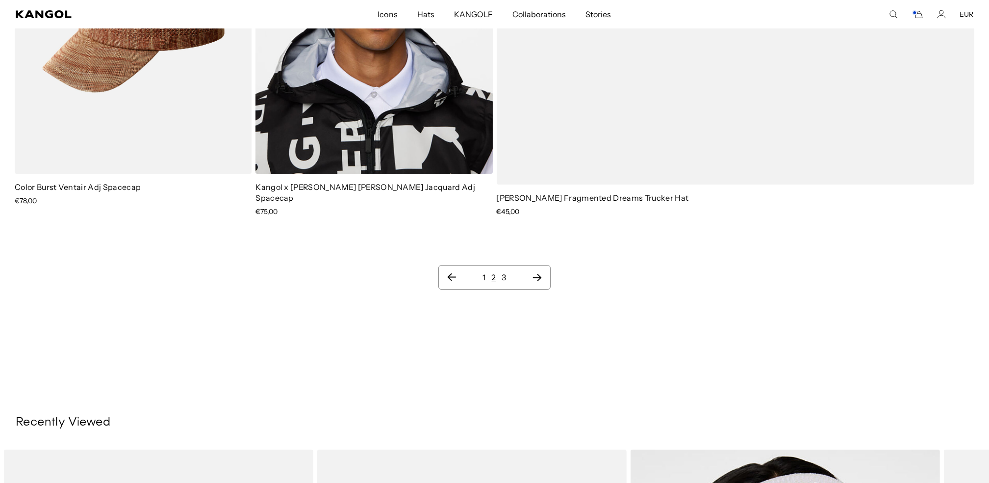
click at [504, 272] on link "3" at bounding box center [504, 277] width 4 height 10
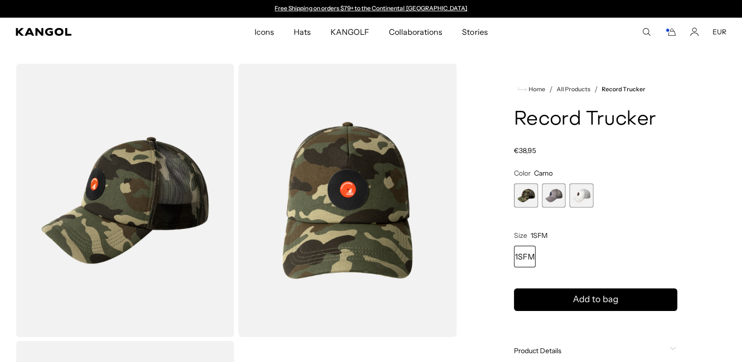
click at [548, 195] on span "2 of 3" at bounding box center [554, 195] width 24 height 24
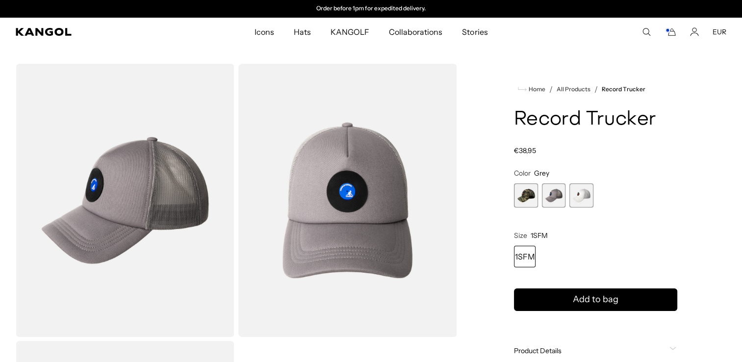
click at [585, 195] on span "3 of 3" at bounding box center [581, 195] width 24 height 24
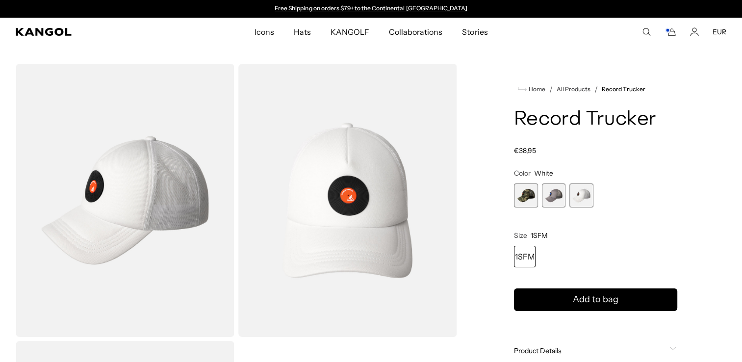
click at [349, 201] on img "Gallery Viewer" at bounding box center [347, 200] width 219 height 273
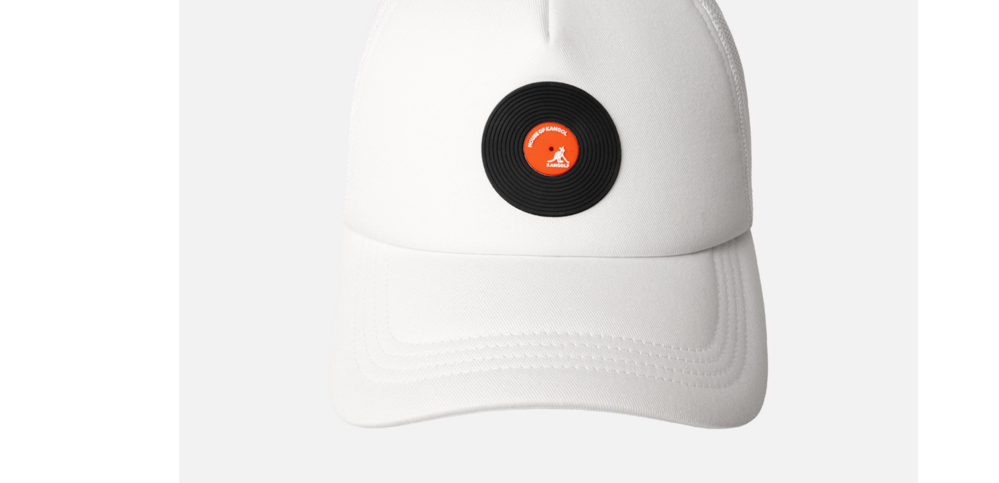
click at [539, 167] on img at bounding box center [499, 226] width 297 height 373
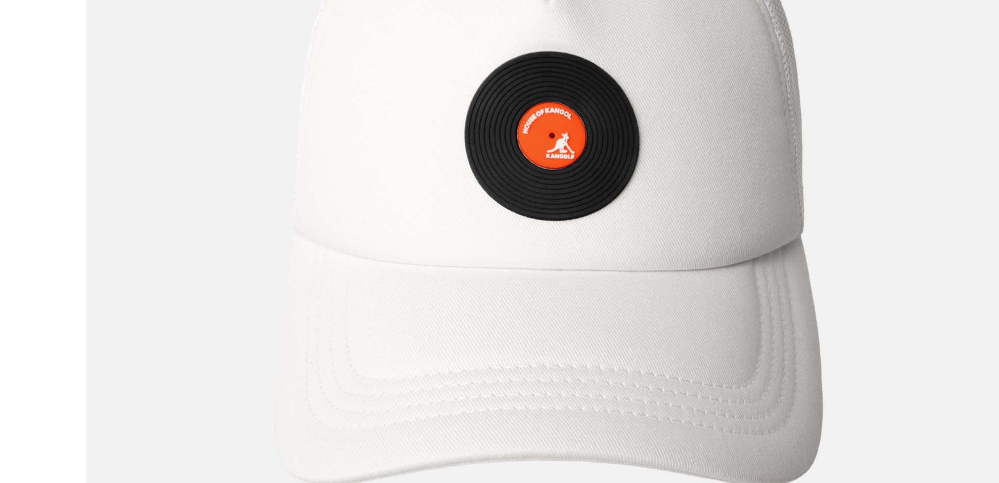
click at [332, 194] on img at bounding box center [500, 222] width 372 height 465
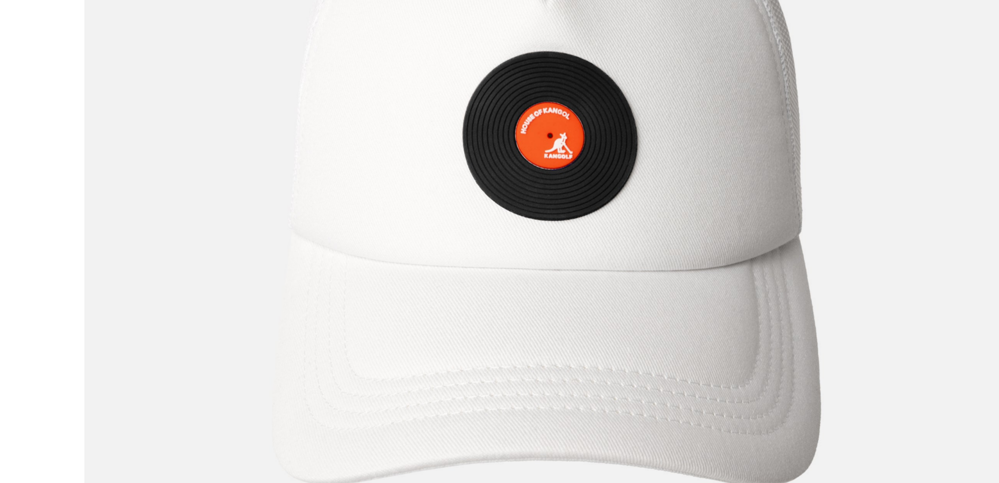
scroll to position [0, 202]
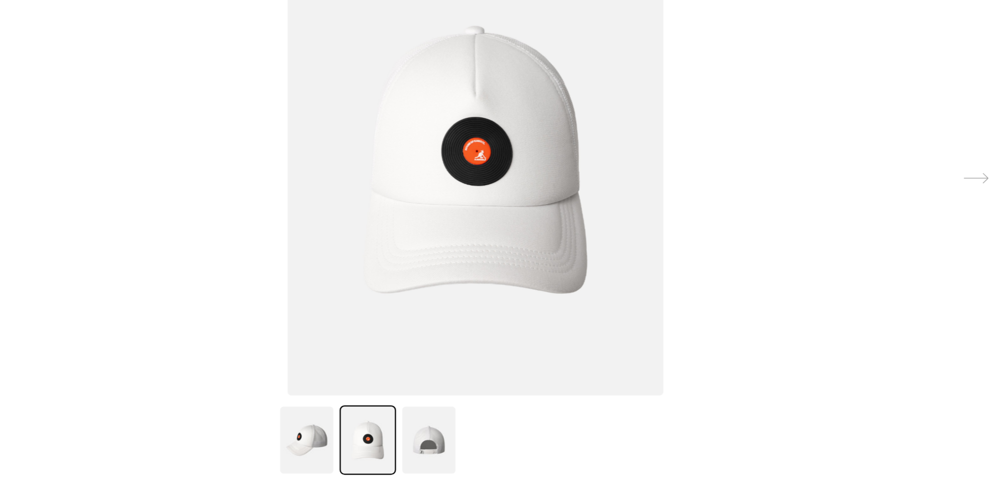
drag, startPoint x: 327, startPoint y: 217, endPoint x: 417, endPoint y: 263, distance: 100.7
click at [417, 263] on div at bounding box center [584, 241] width 999 height 483
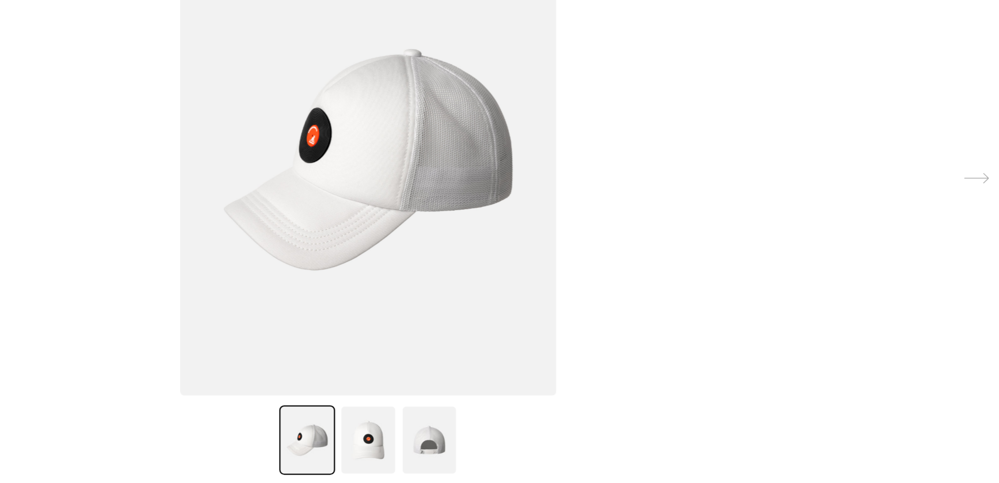
scroll to position [0, 0]
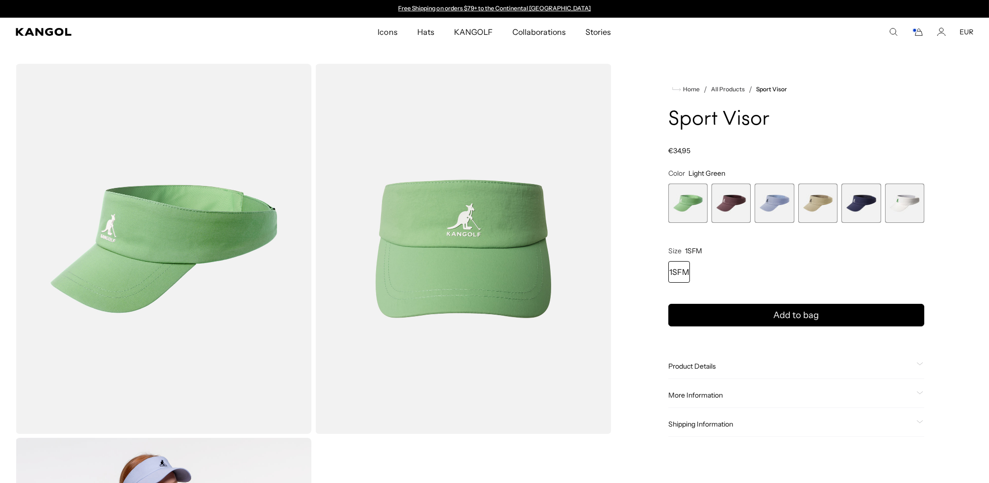
click at [898, 209] on span "6 of 6" at bounding box center [904, 202] width 39 height 39
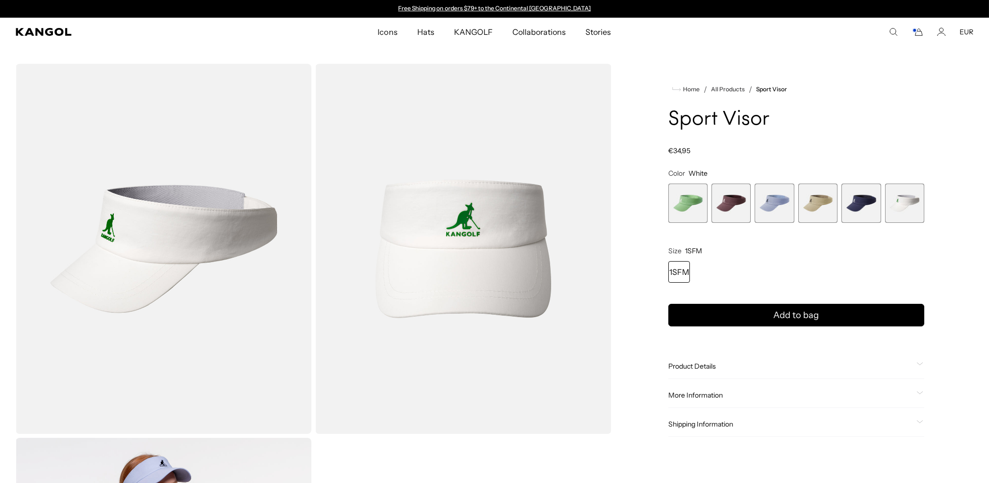
click at [861, 213] on span "5 of 6" at bounding box center [861, 202] width 39 height 39
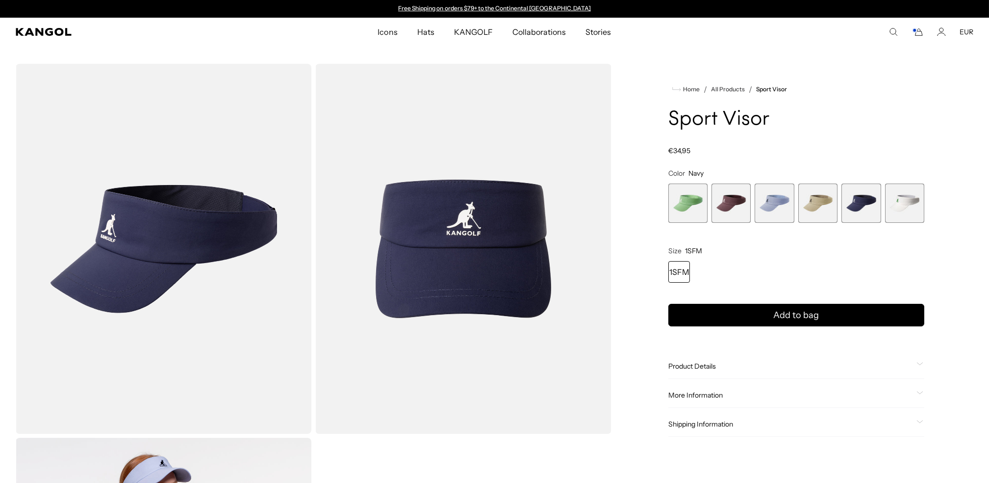
click at [814, 210] on span "4 of 6" at bounding box center [817, 202] width 39 height 39
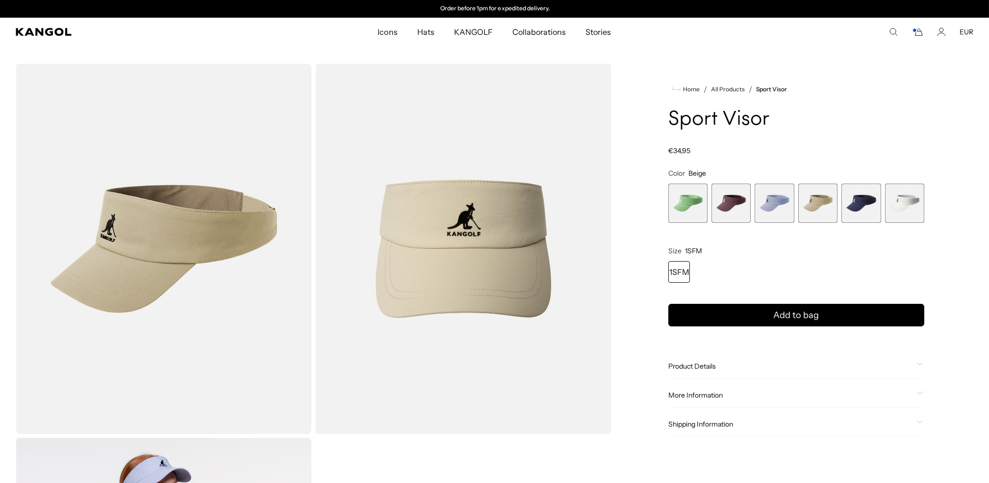
click at [794, 205] on div "Light Green Variant sold out or unavailable Burgundy Variant sold out or unavai…" at bounding box center [796, 202] width 256 height 39
click at [773, 206] on span "3 of 6" at bounding box center [774, 202] width 39 height 39
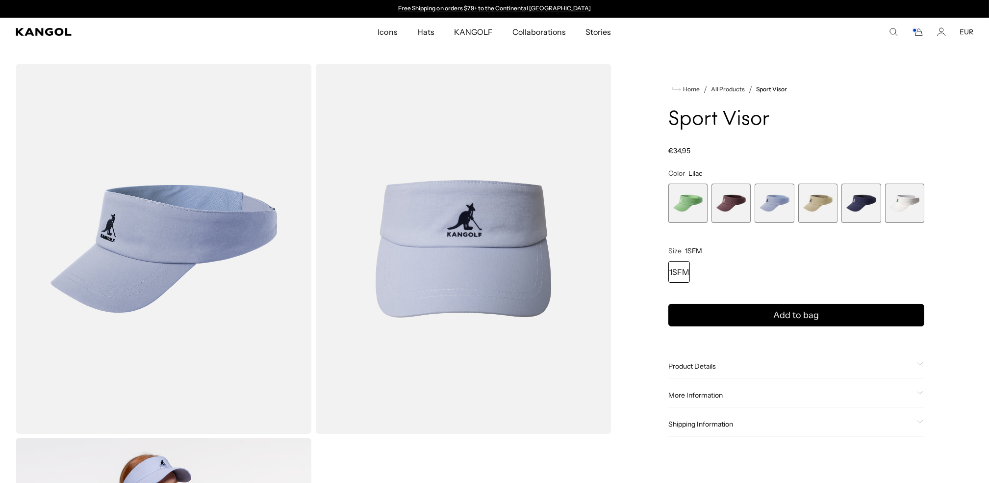
click at [736, 203] on span "2 of 6" at bounding box center [731, 202] width 39 height 39
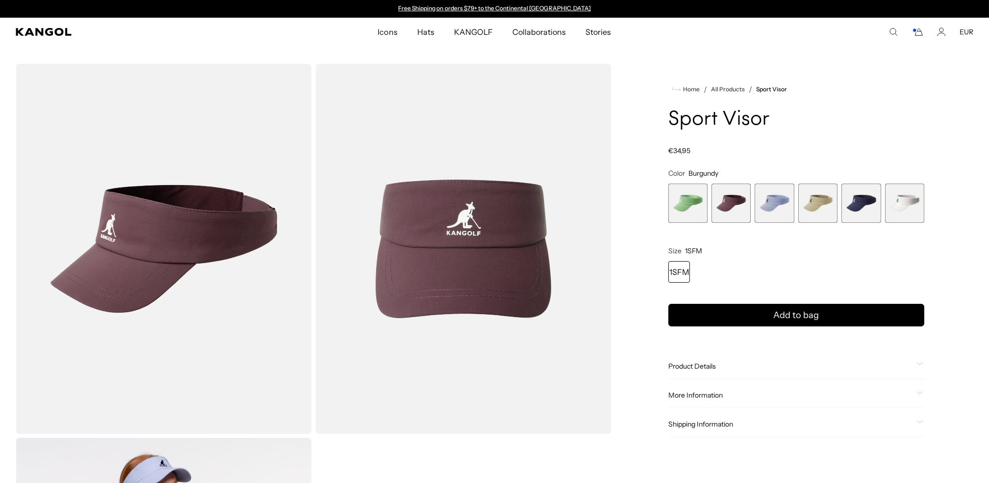
click at [857, 206] on span "5 of 6" at bounding box center [861, 202] width 39 height 39
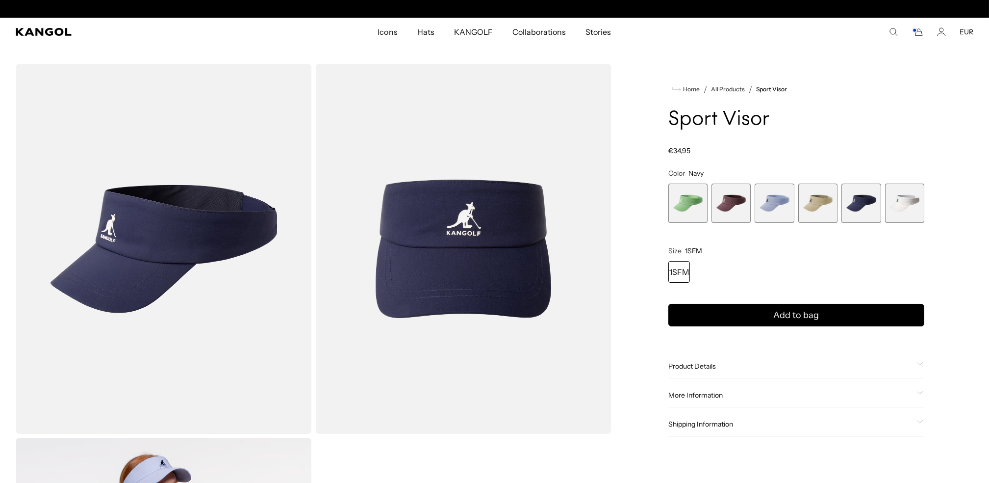
scroll to position [0, 202]
click at [754, 202] on div "Light Green Variant sold out or unavailable Burgundy Variant sold out or unavai…" at bounding box center [796, 202] width 256 height 39
click at [778, 201] on span "3 of 6" at bounding box center [774, 202] width 39 height 39
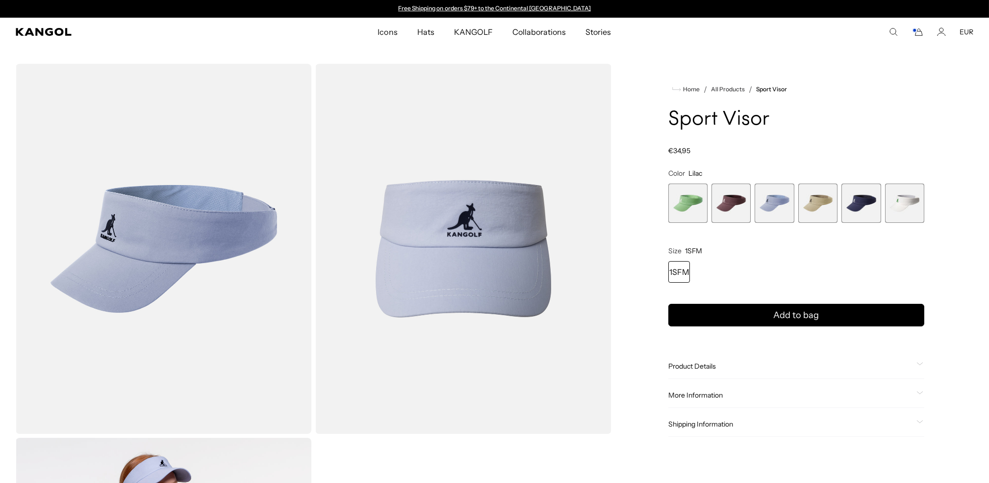
click at [719, 191] on span "2 of 6" at bounding box center [731, 202] width 39 height 39
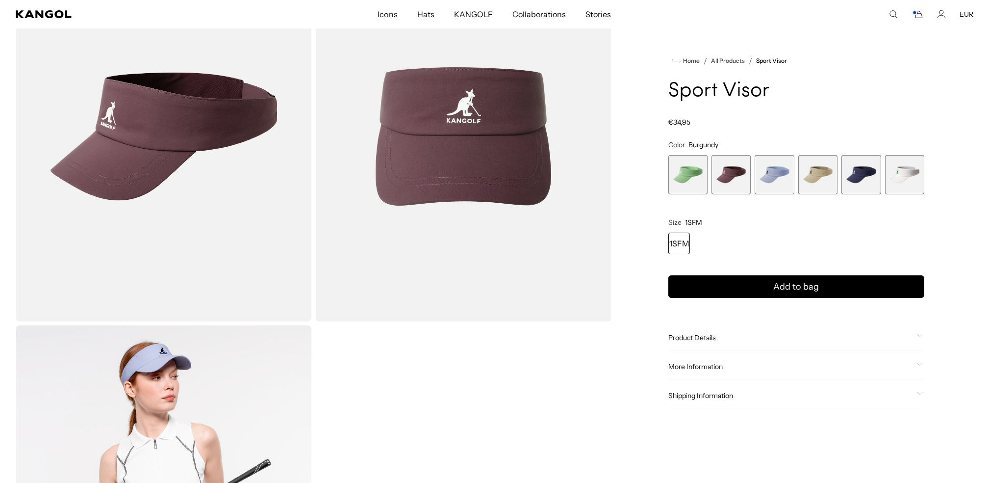
scroll to position [0, 202]
click at [901, 186] on span "6 of 6" at bounding box center [904, 174] width 39 height 39
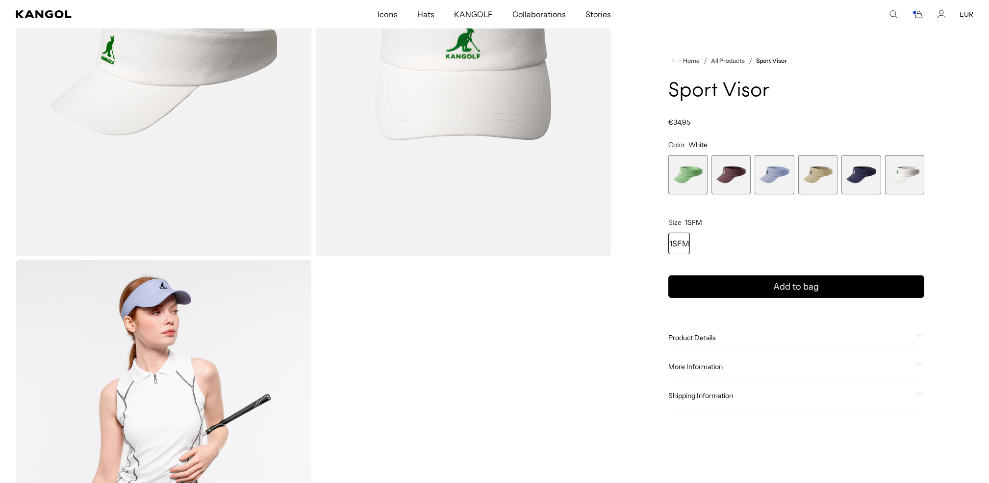
click at [253, 167] on img "Gallery Viewer" at bounding box center [164, 71] width 296 height 370
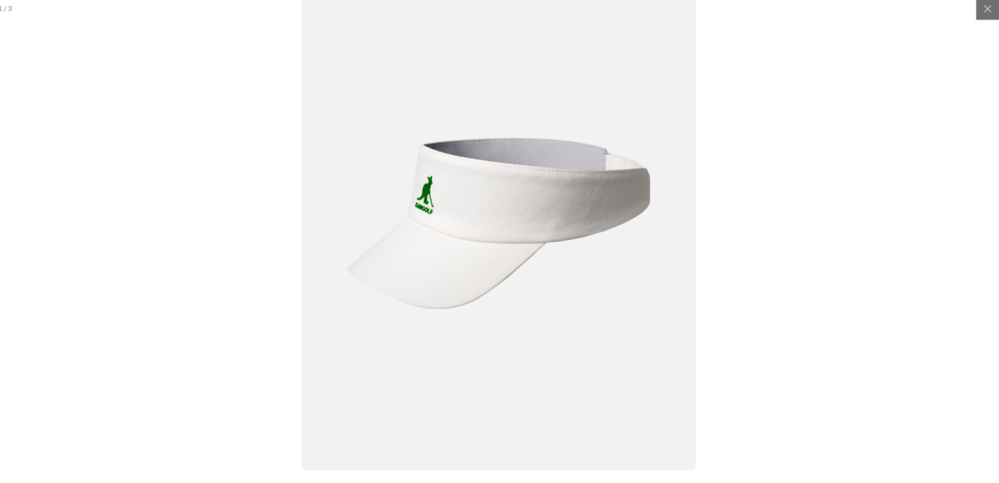
scroll to position [178, 0]
click at [544, 179] on img at bounding box center [500, 222] width 388 height 486
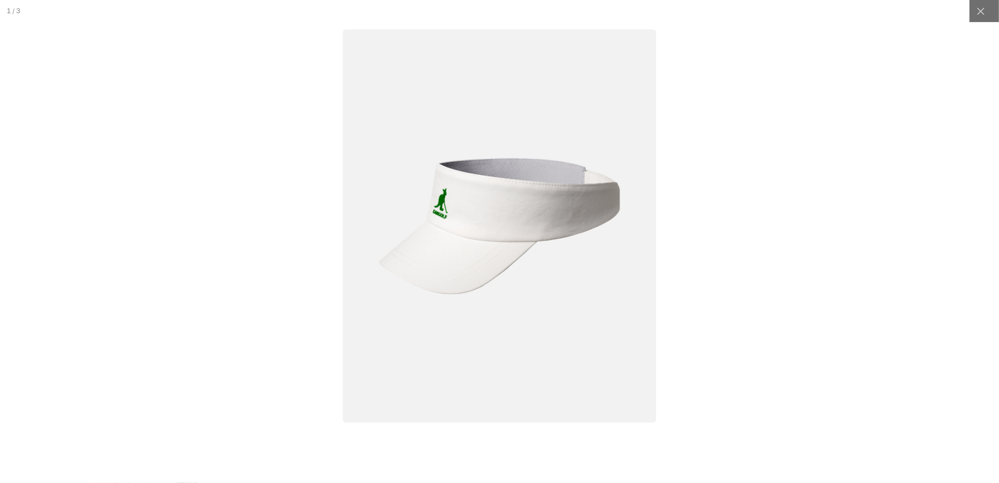
scroll to position [0, 0]
click at [544, 179] on img at bounding box center [499, 225] width 313 height 393
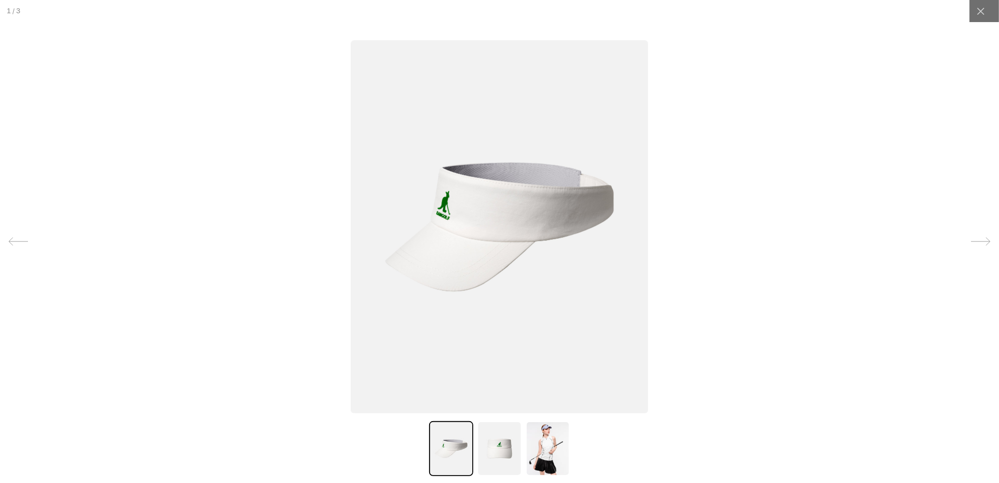
click at [544, 179] on img at bounding box center [499, 226] width 297 height 373
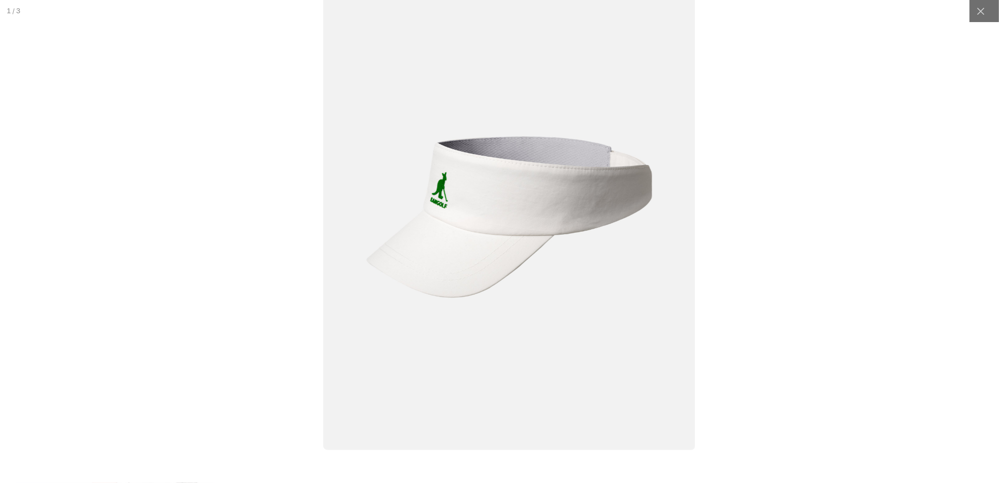
click at [557, 171] on img at bounding box center [510, 216] width 372 height 465
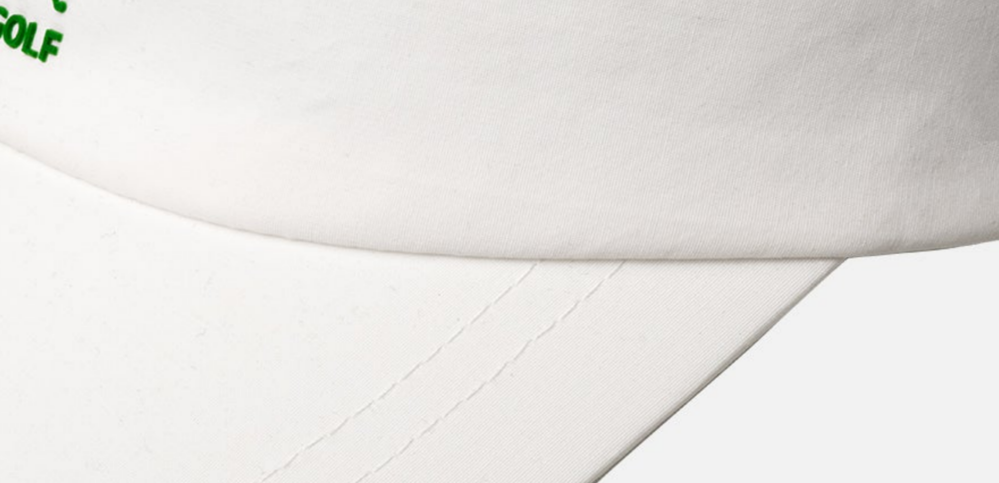
scroll to position [178, 0]
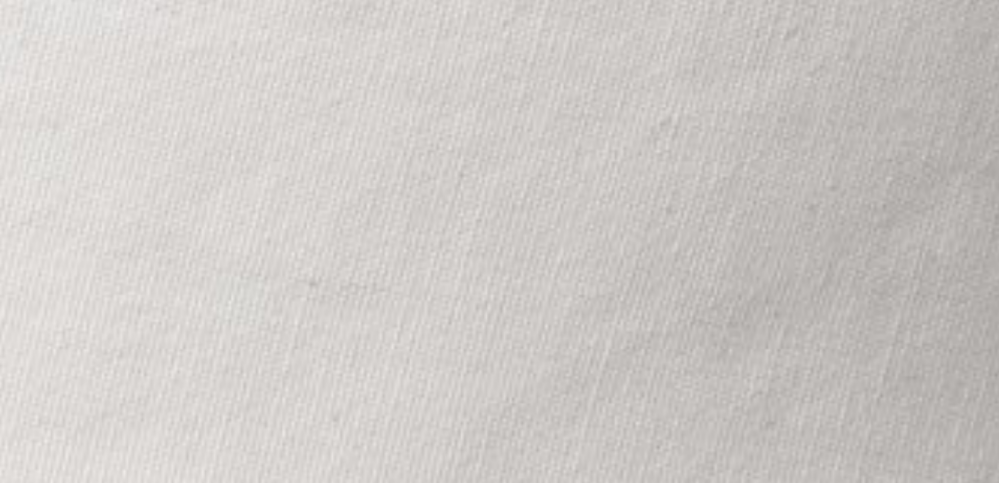
click at [447, 258] on img at bounding box center [350, 283] width 2066 height 2589
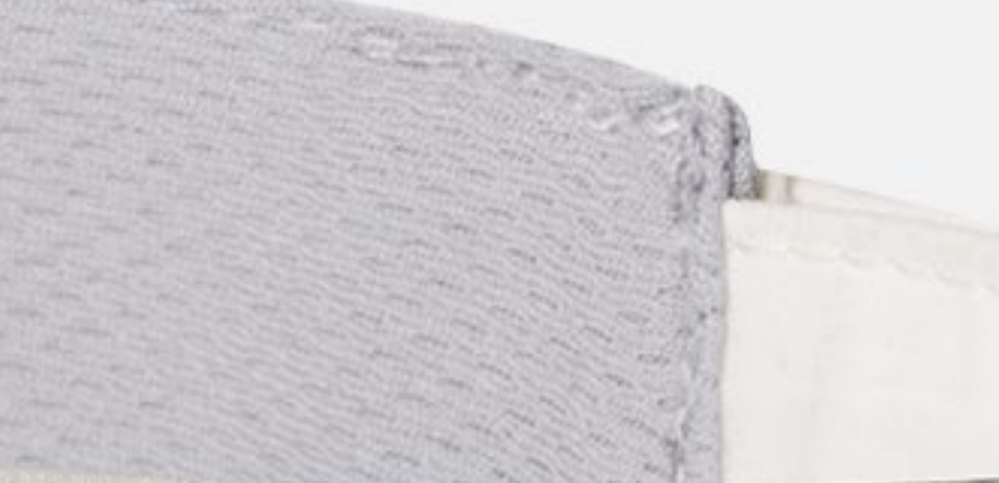
scroll to position [0, 0]
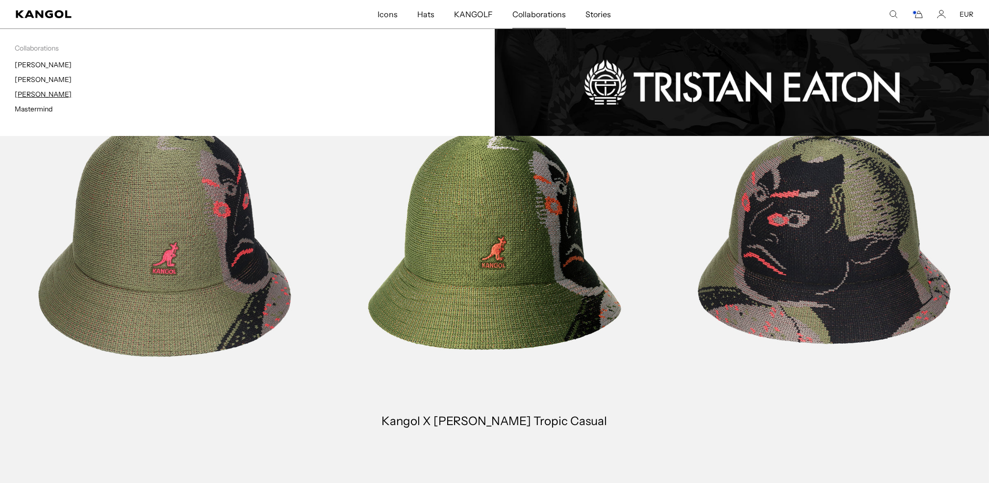
click at [32, 95] on link "[PERSON_NAME]" at bounding box center [43, 94] width 57 height 9
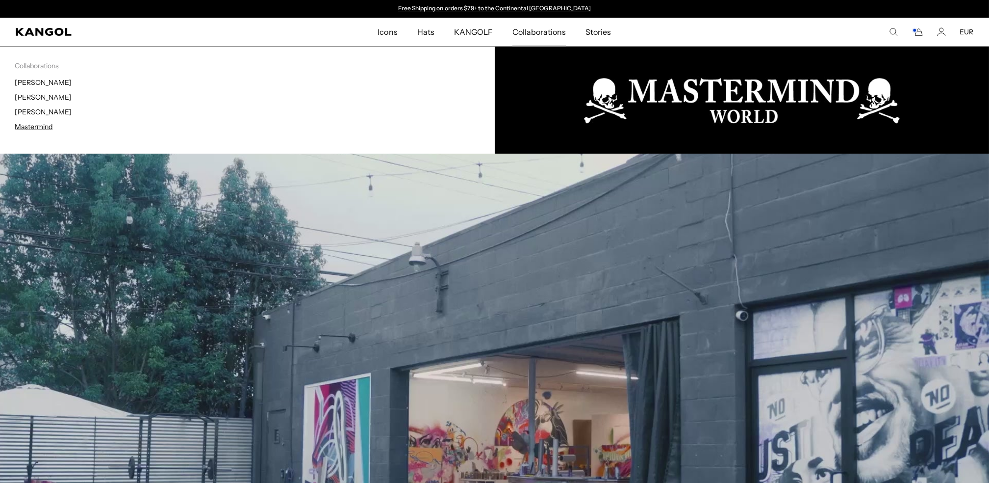
click at [41, 128] on link "Mastermind" at bounding box center [34, 126] width 38 height 9
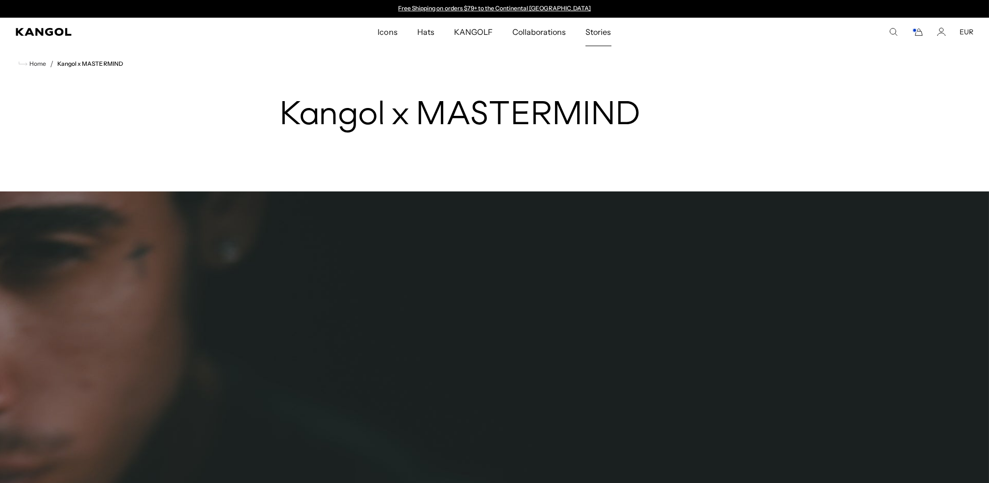
drag, startPoint x: 576, startPoint y: 36, endPoint x: 544, endPoint y: 34, distance: 31.4
click at [576, 36] on link "Stories" at bounding box center [598, 32] width 45 height 28
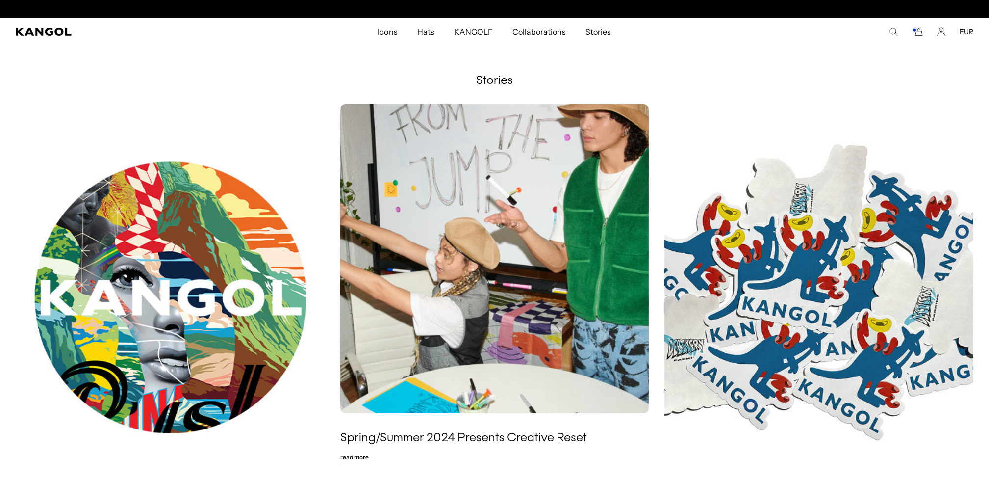
scroll to position [0, 202]
click at [792, 299] on img at bounding box center [818, 297] width 309 height 386
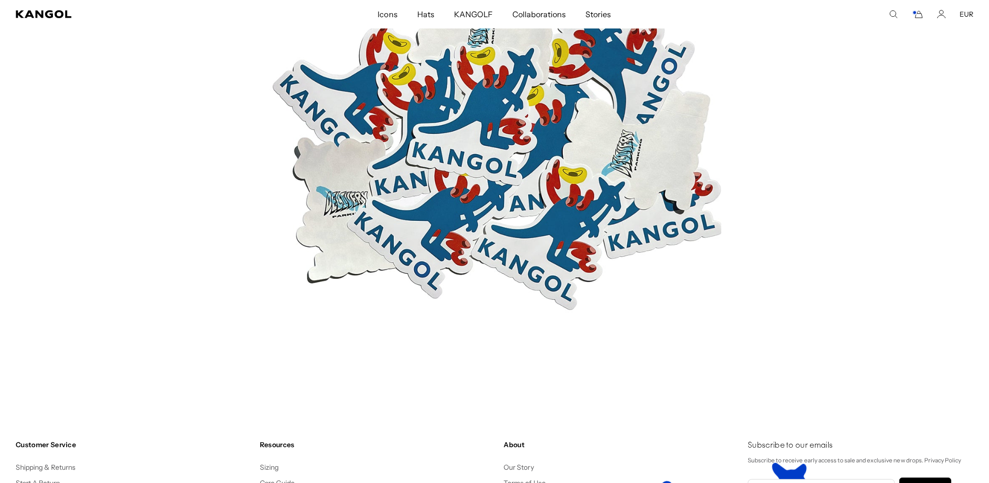
scroll to position [1254, 0]
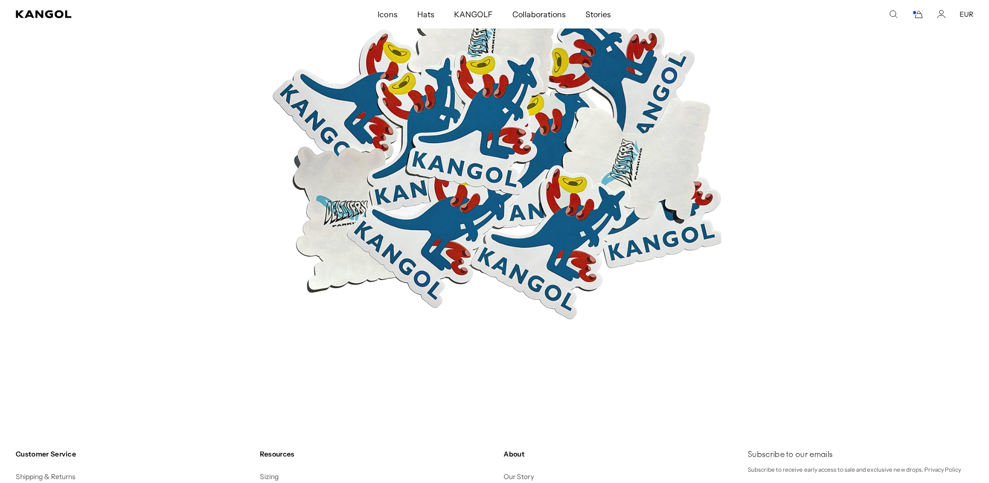
click at [493, 227] on img at bounding box center [494, 151] width 453 height 453
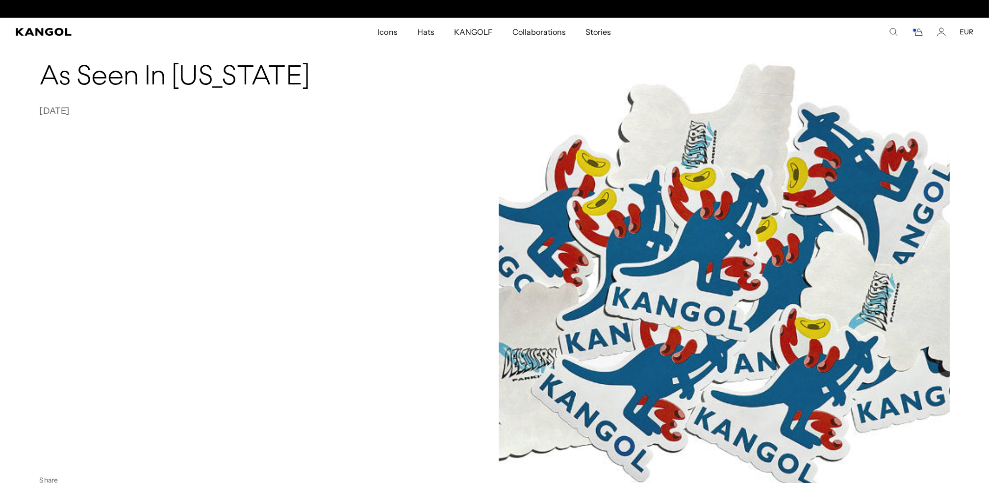
scroll to position [0, 0]
